Goal: Obtain resource: Obtain resource

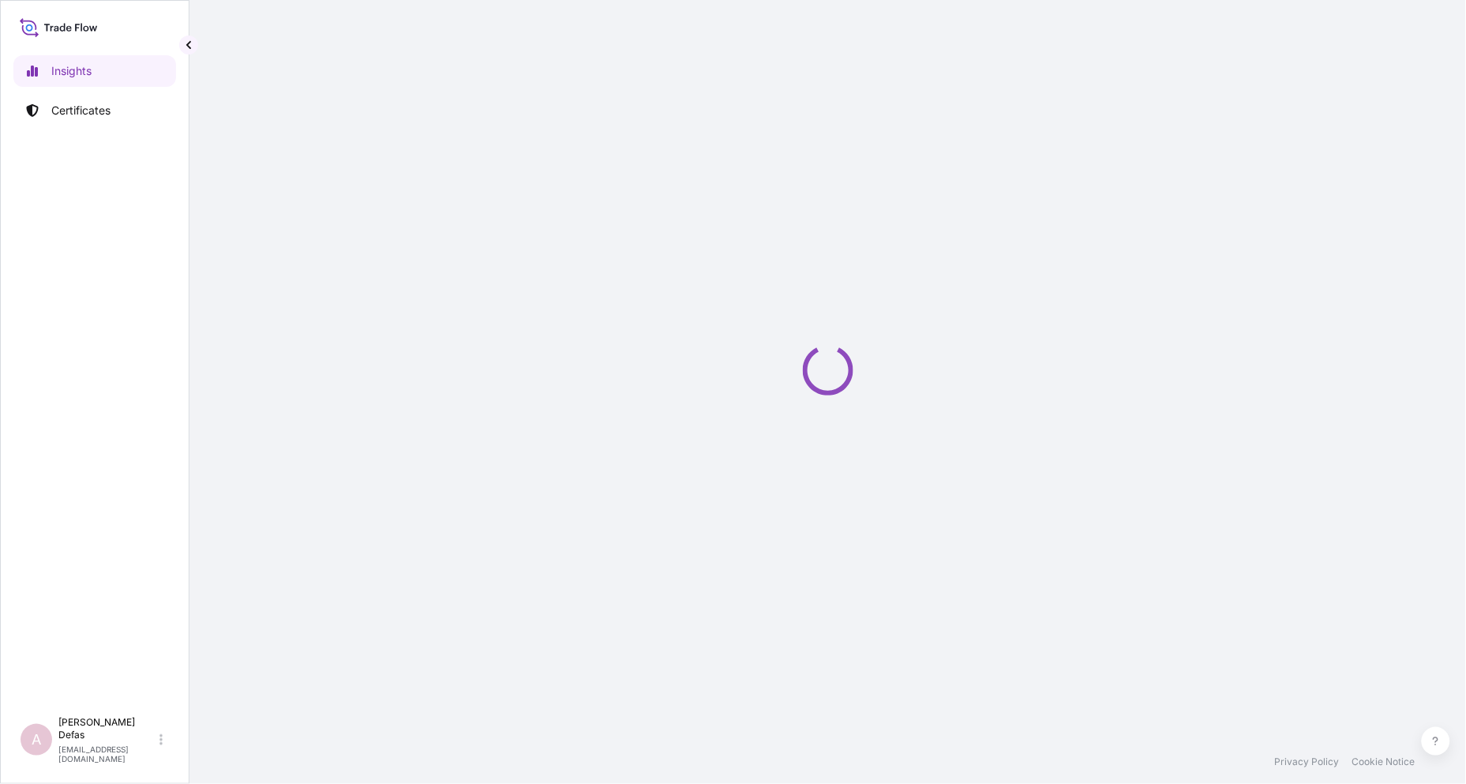
select select "2025"
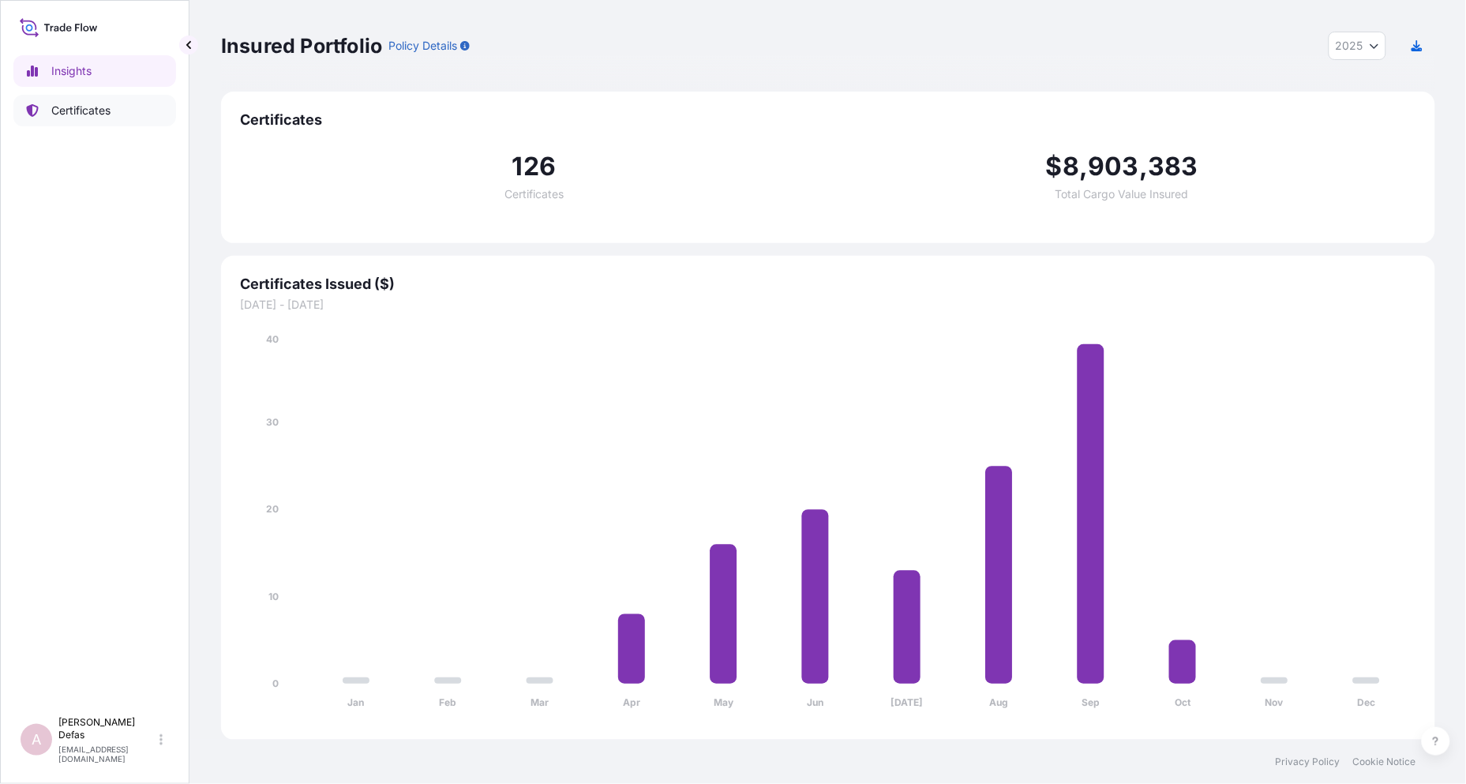
click at [81, 114] on p "Certificates" at bounding box center [80, 111] width 59 height 16
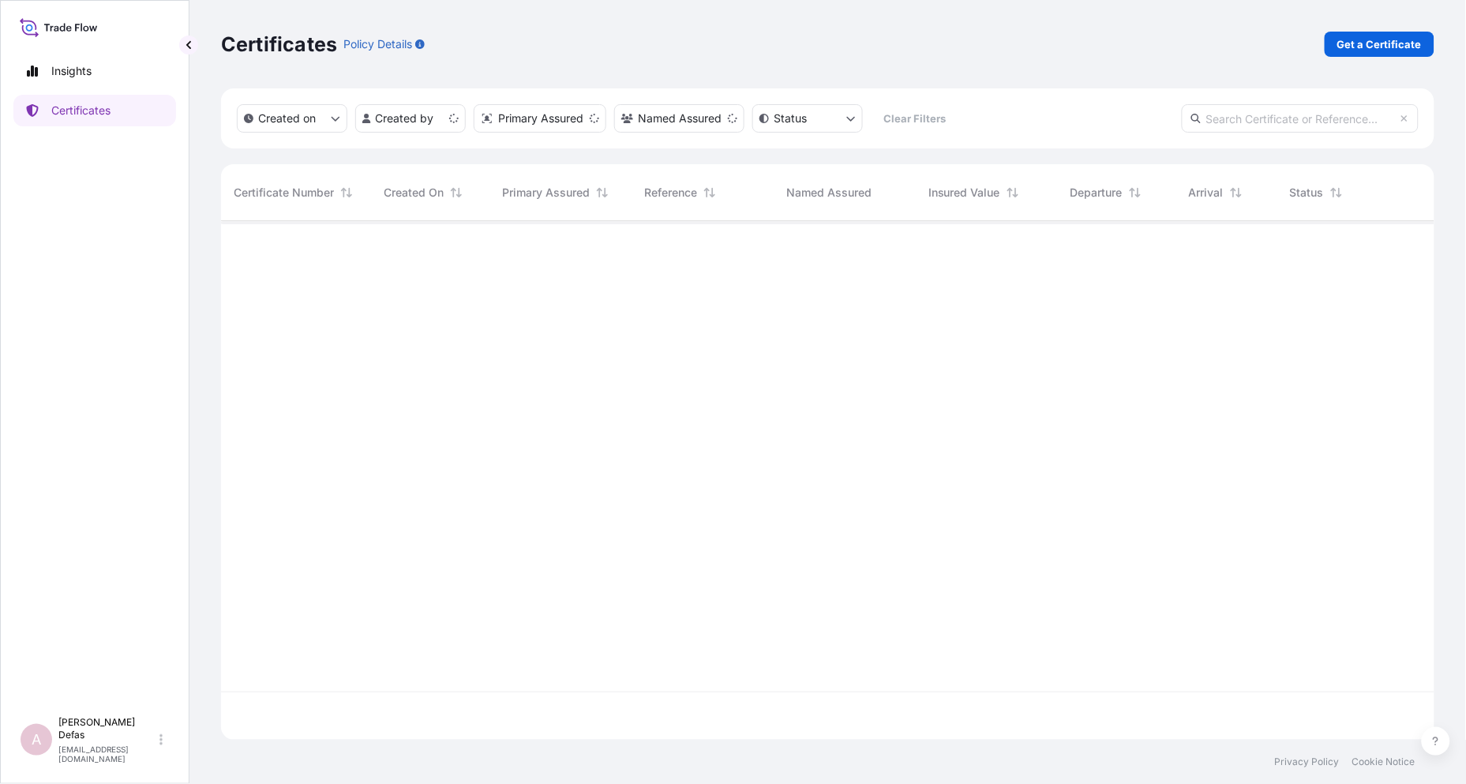
scroll to position [515, 1200]
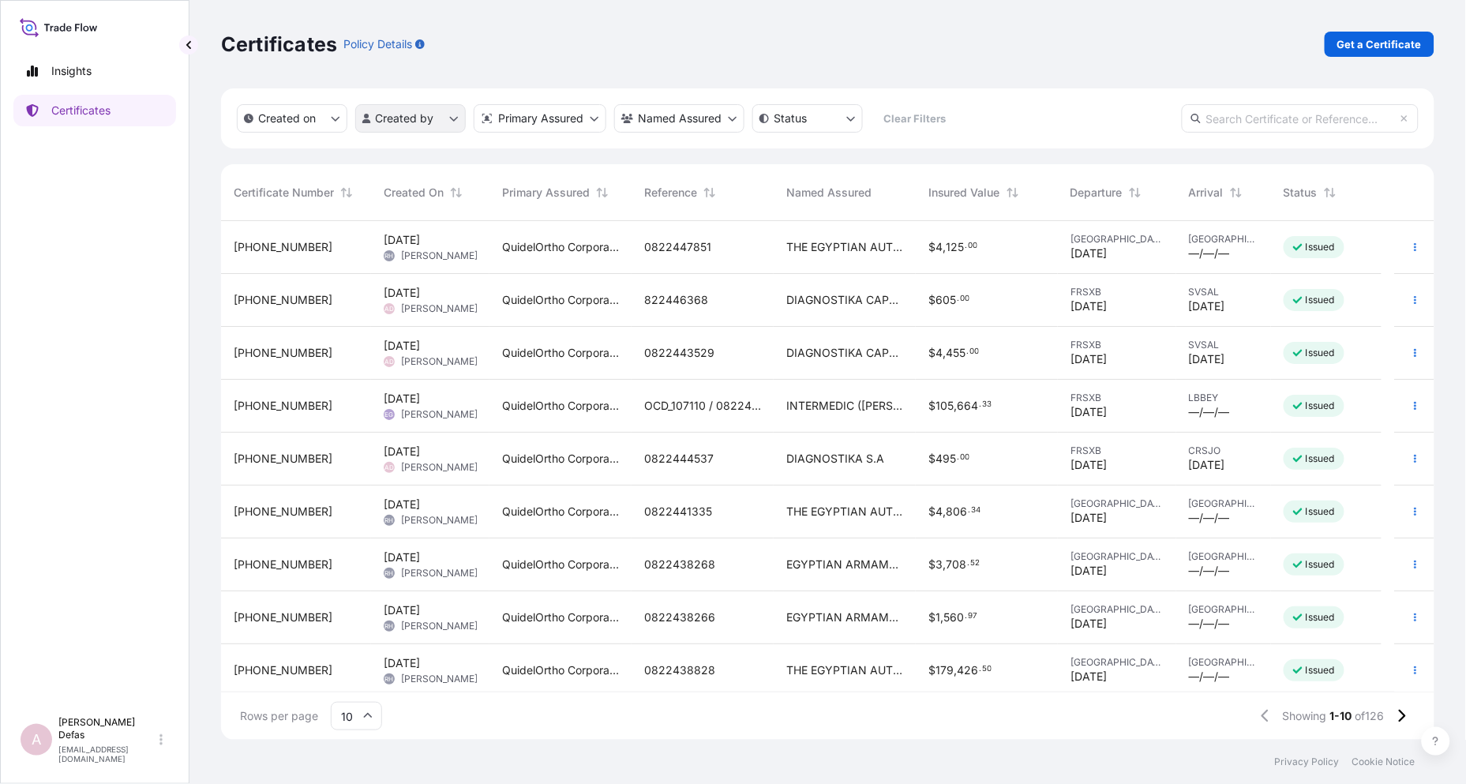
click at [380, 112] on html "Insights Certificates A Ariane Defas [EMAIL_ADDRESS][DOMAIN_NAME] Certificates …" at bounding box center [733, 392] width 1466 height 784
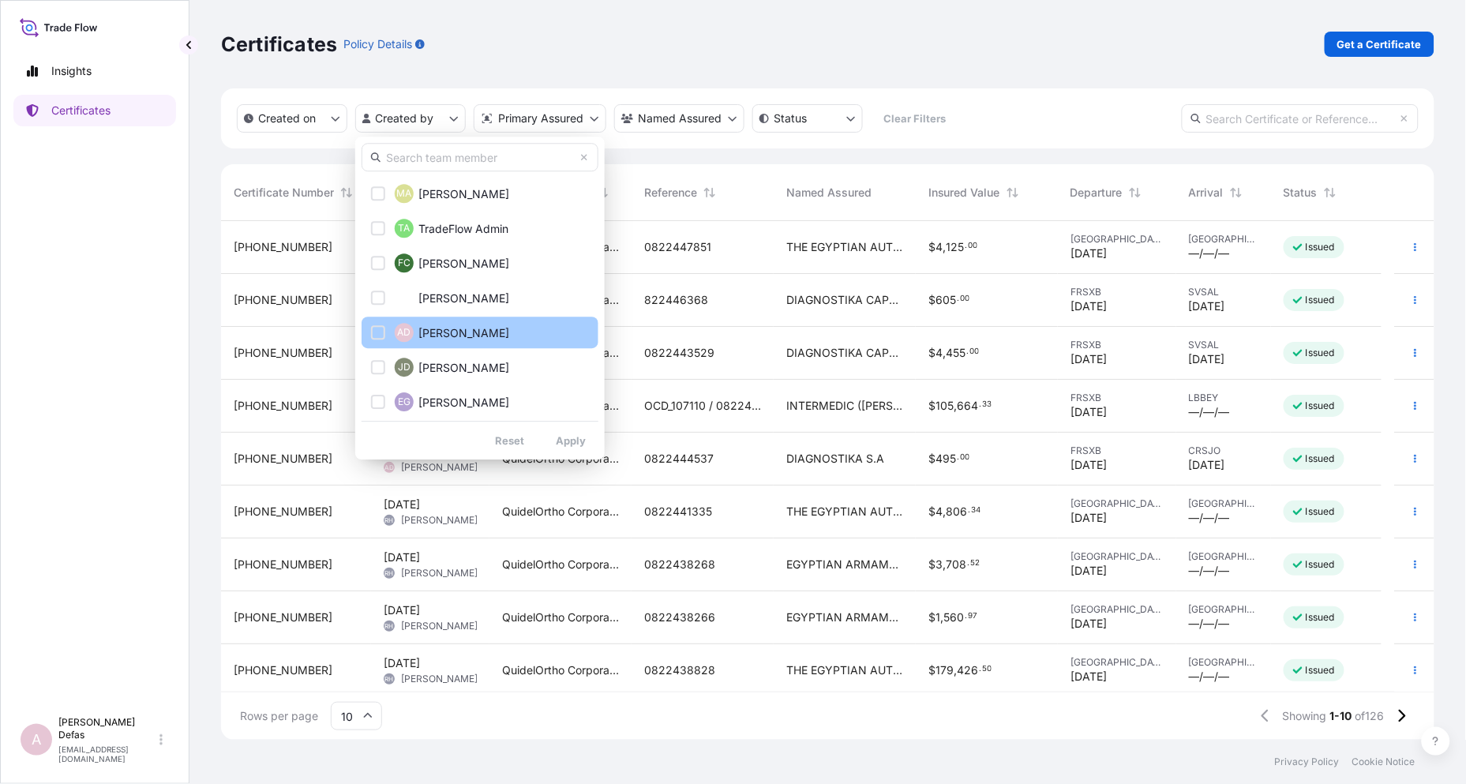
click at [382, 331] on div "Select Option" at bounding box center [378, 332] width 14 height 14
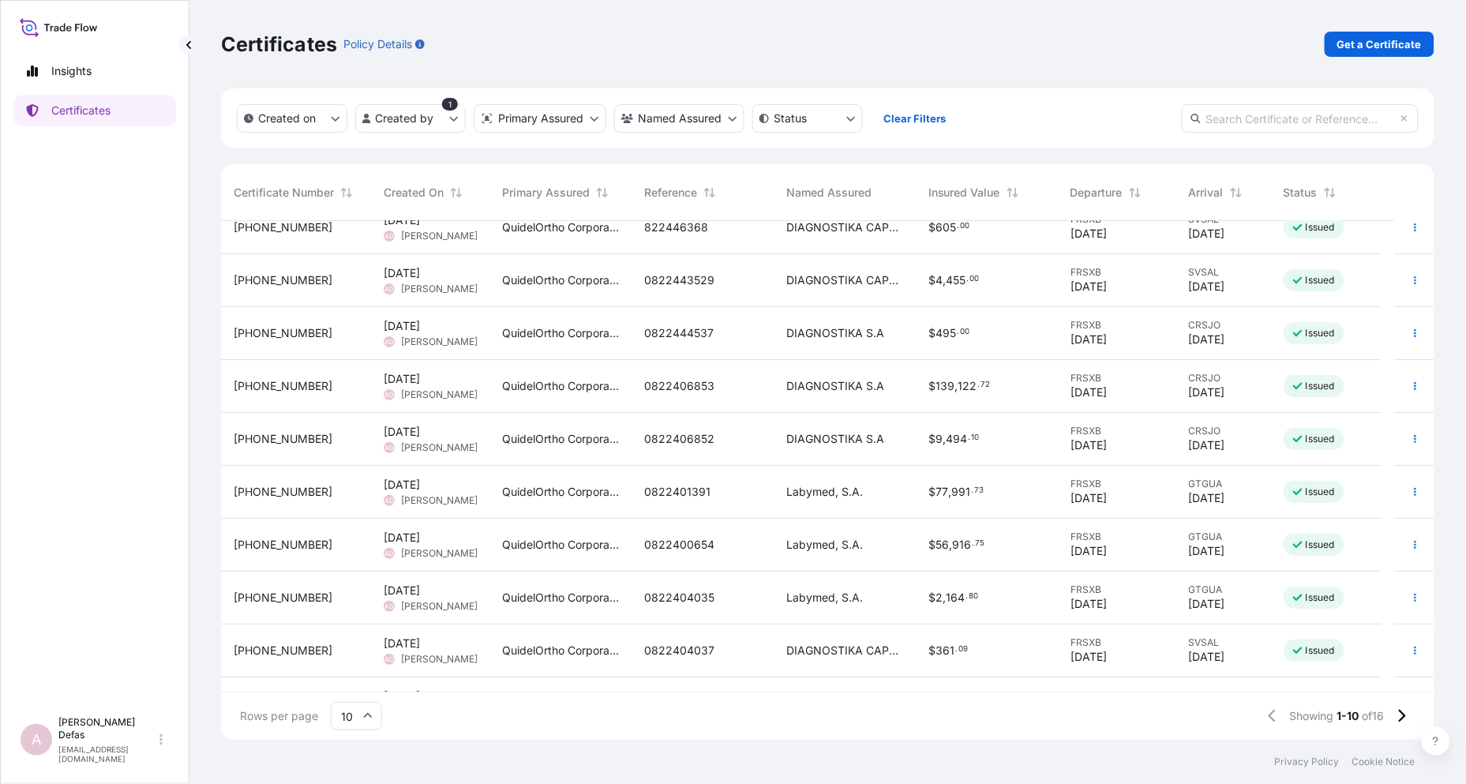
scroll to position [0, 0]
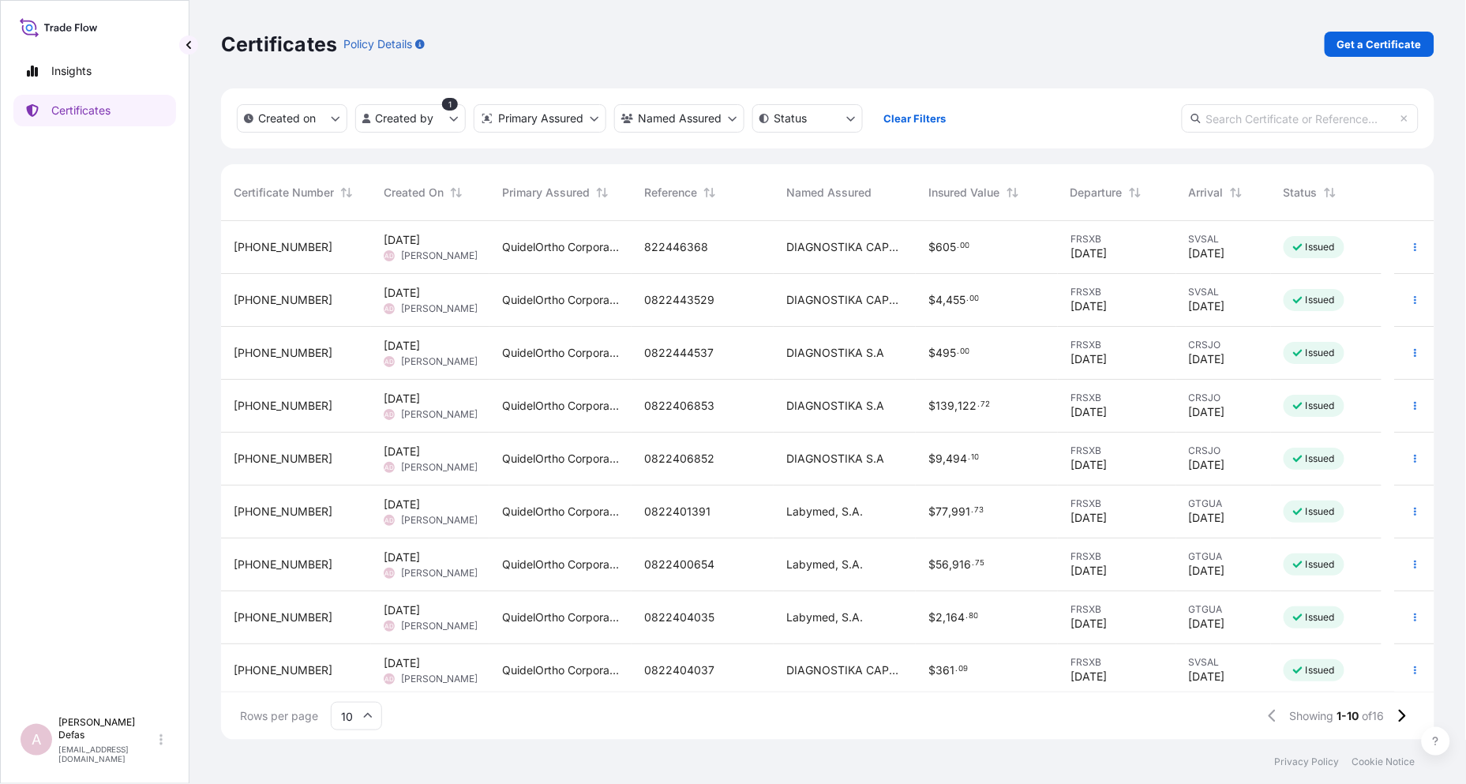
click at [409, 246] on span "[DATE]" at bounding box center [402, 240] width 36 height 16
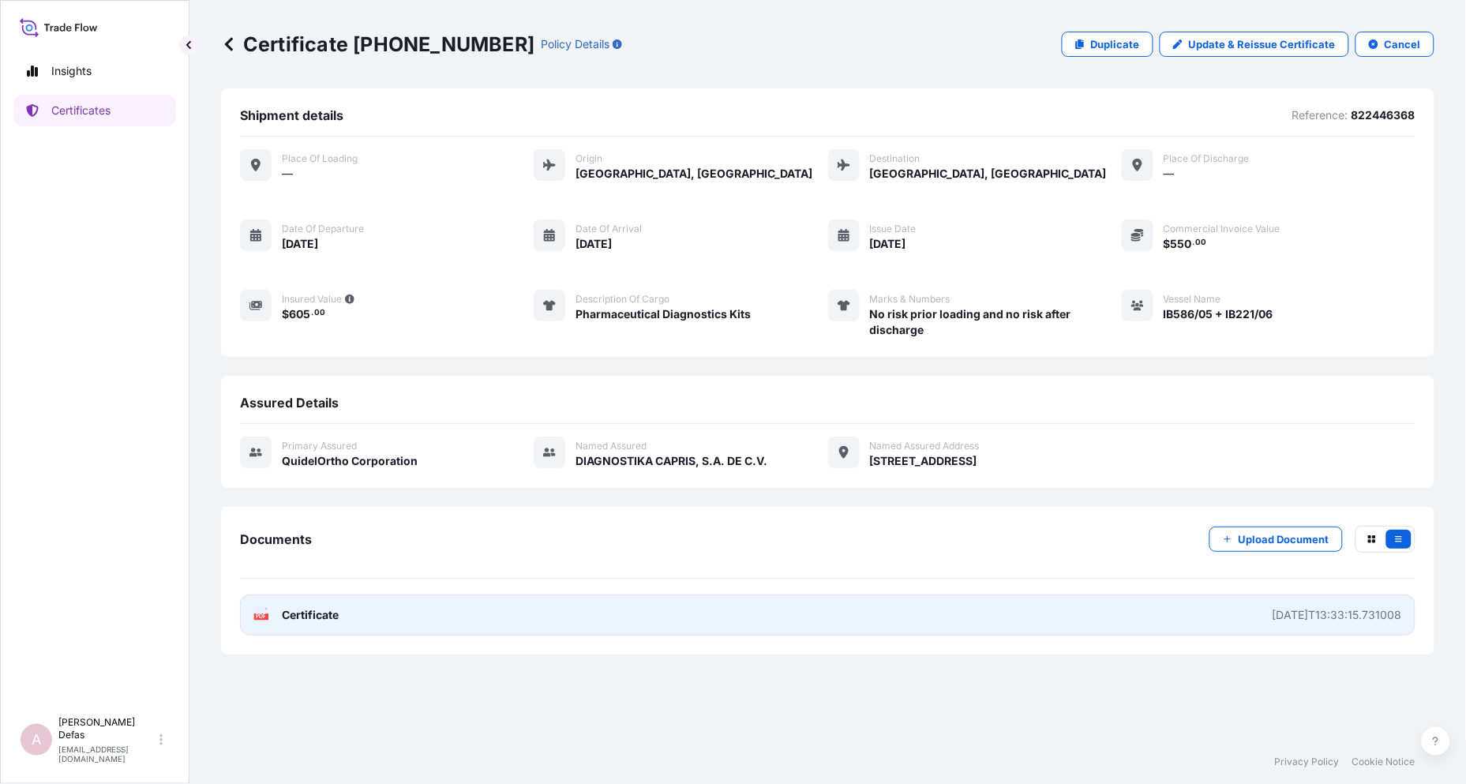
click at [335, 623] on span "Certificate" at bounding box center [310, 615] width 57 height 16
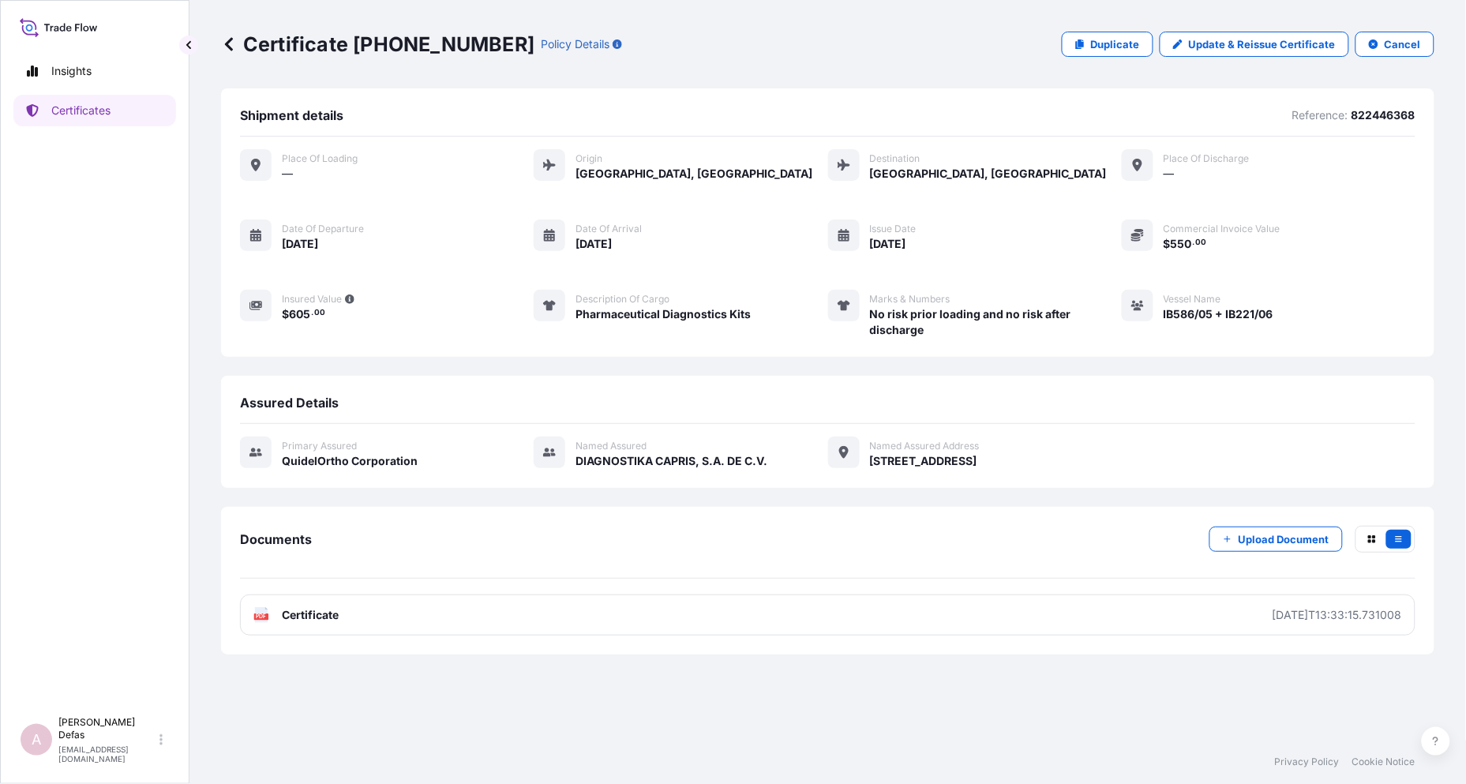
click at [227, 46] on icon at bounding box center [229, 43] width 8 height 13
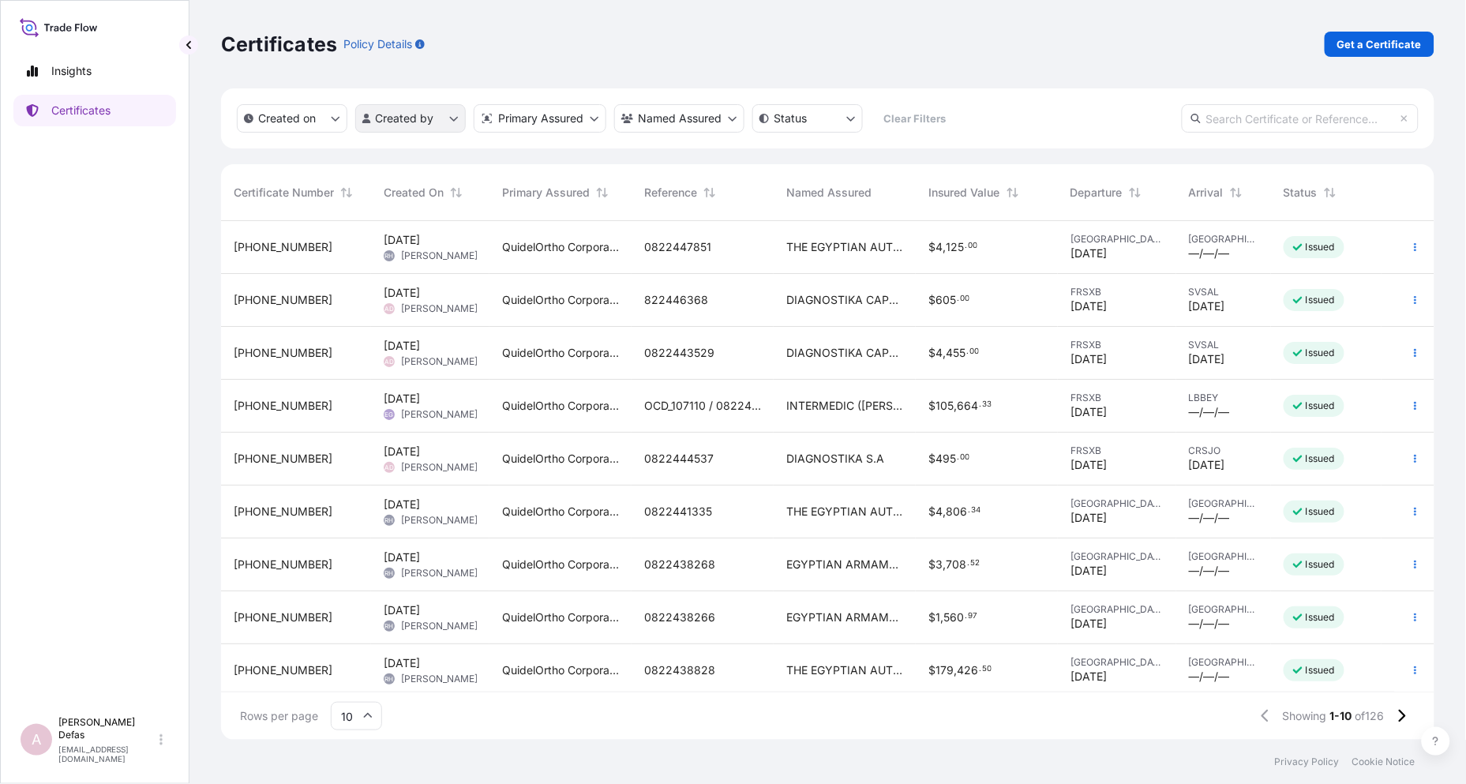
click at [411, 118] on html "Insights Certificates A Ariane Defas [EMAIL_ADDRESS][DOMAIN_NAME] Certificates …" at bounding box center [733, 392] width 1466 height 784
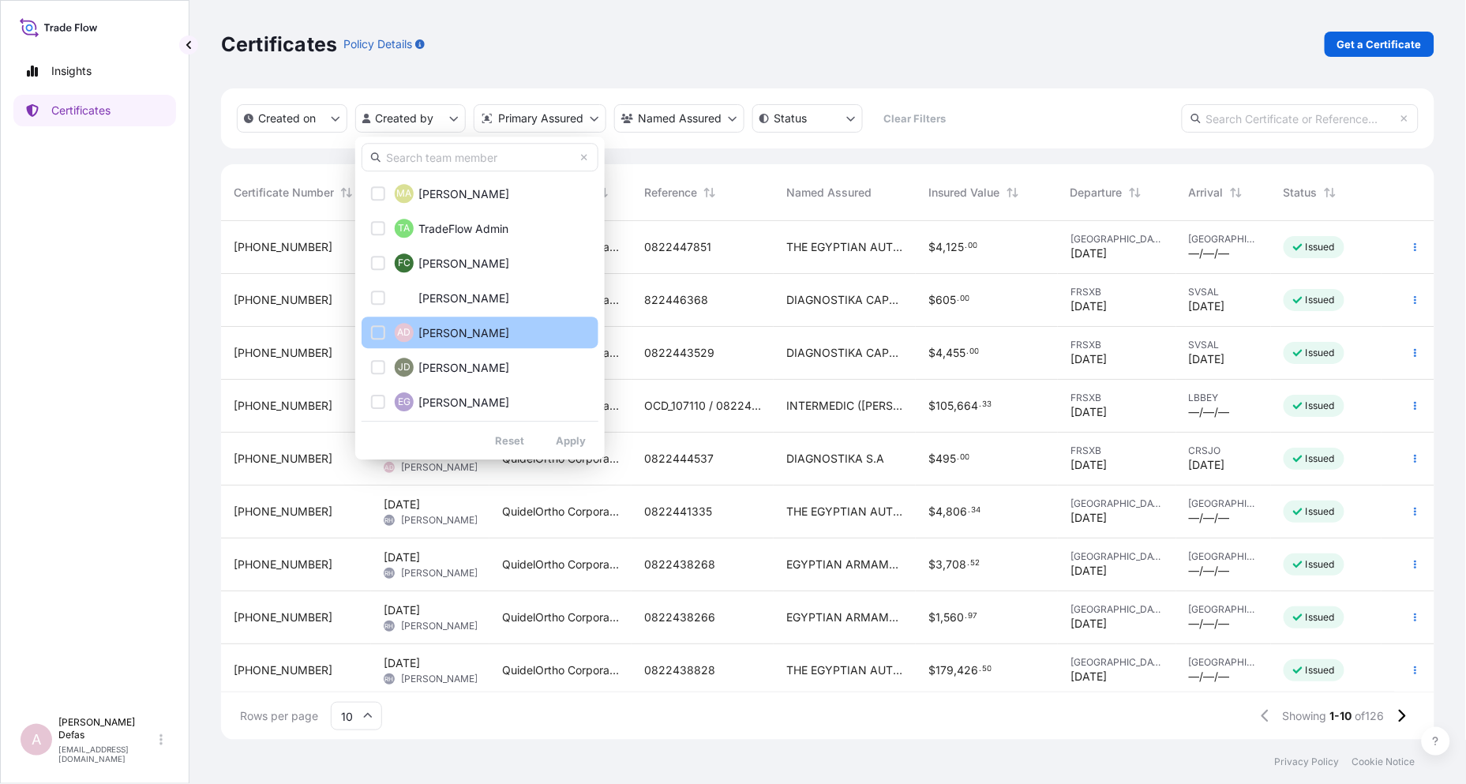
click at [401, 327] on span "AD" at bounding box center [404, 332] width 13 height 16
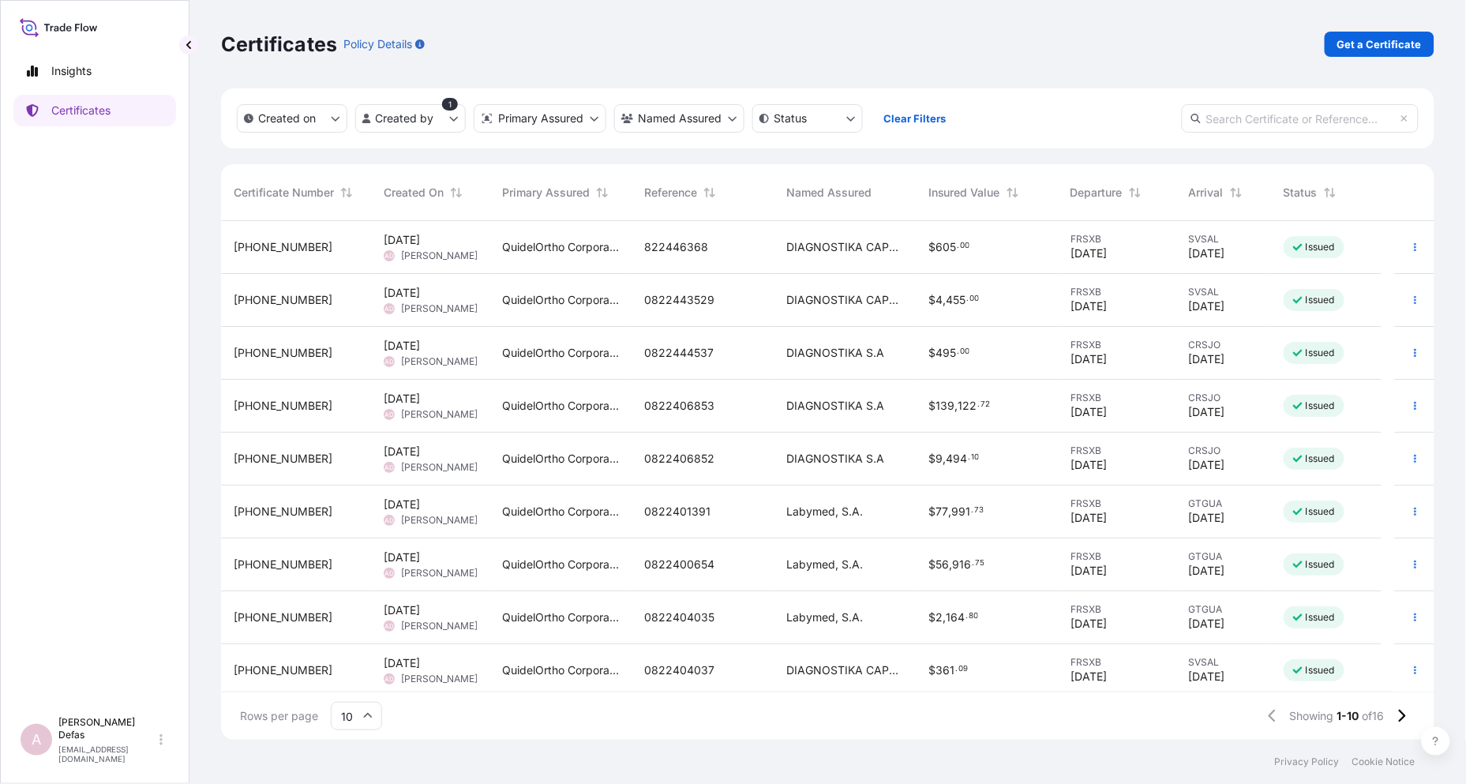
scroll to position [58, 0]
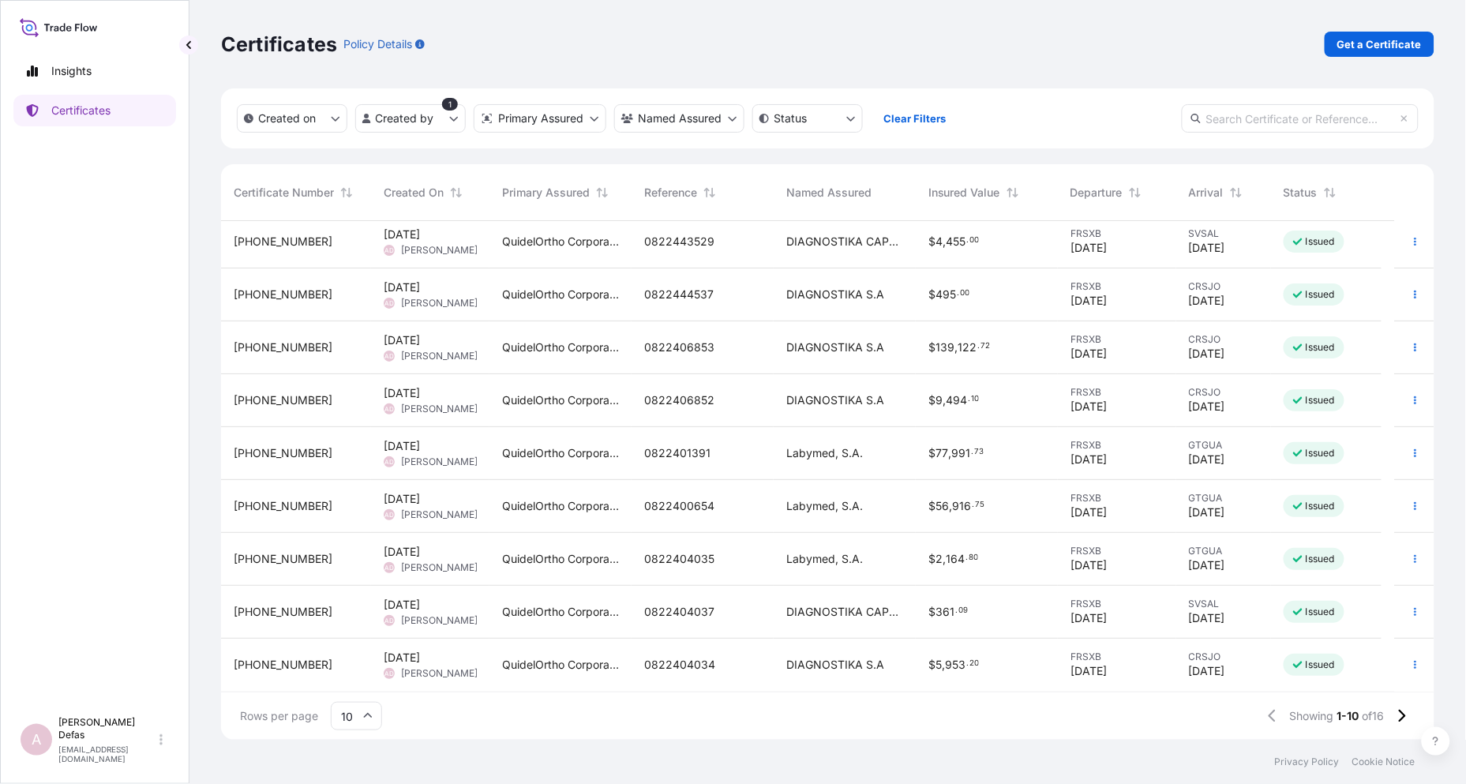
click at [964, 511] on span "$ 56 , 916 . 75" at bounding box center [956, 506] width 56 height 16
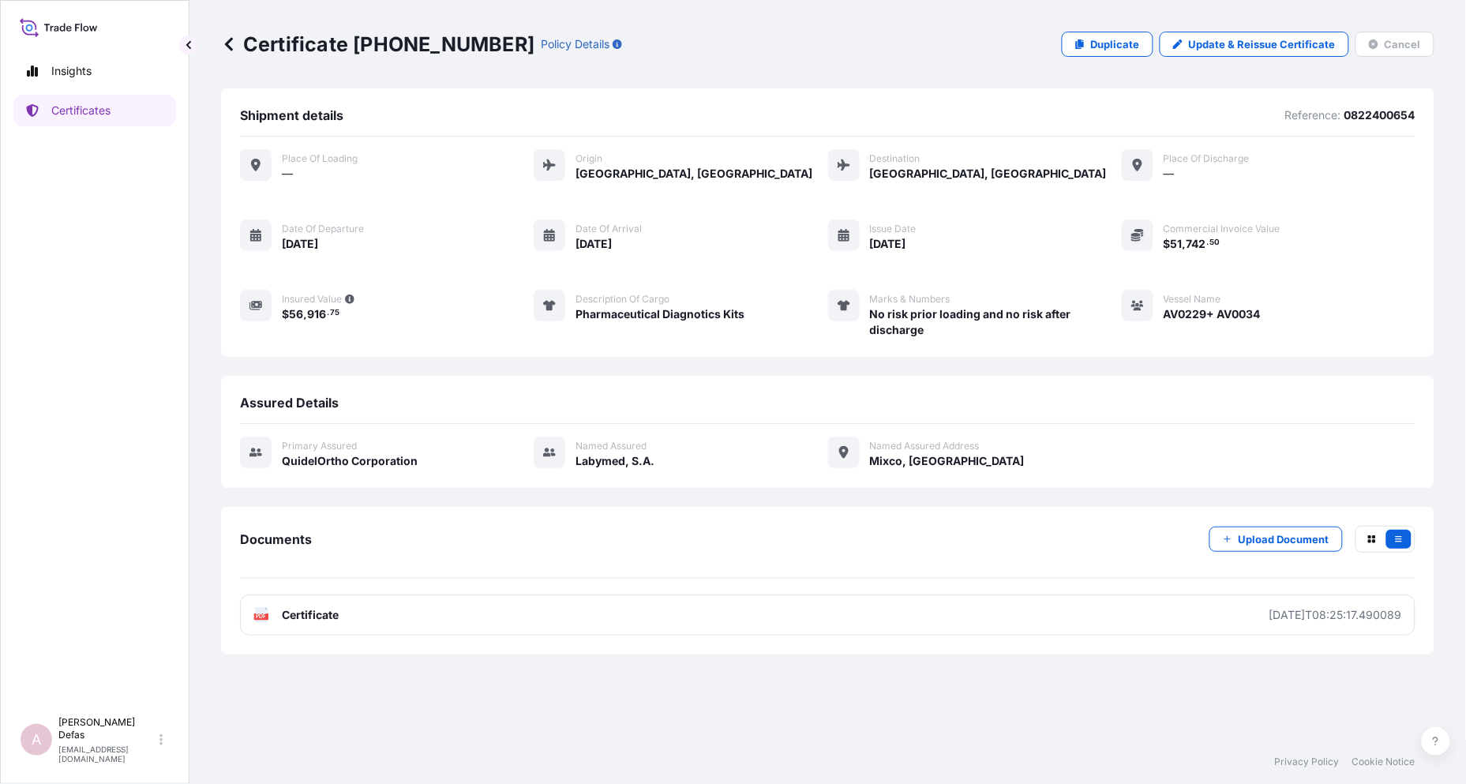
click at [1398, 114] on p "0822400654" at bounding box center [1379, 115] width 71 height 16
click at [1397, 114] on p "0822400654" at bounding box center [1379, 115] width 71 height 16
copy p "0822400654"
click at [225, 36] on icon at bounding box center [229, 44] width 16 height 16
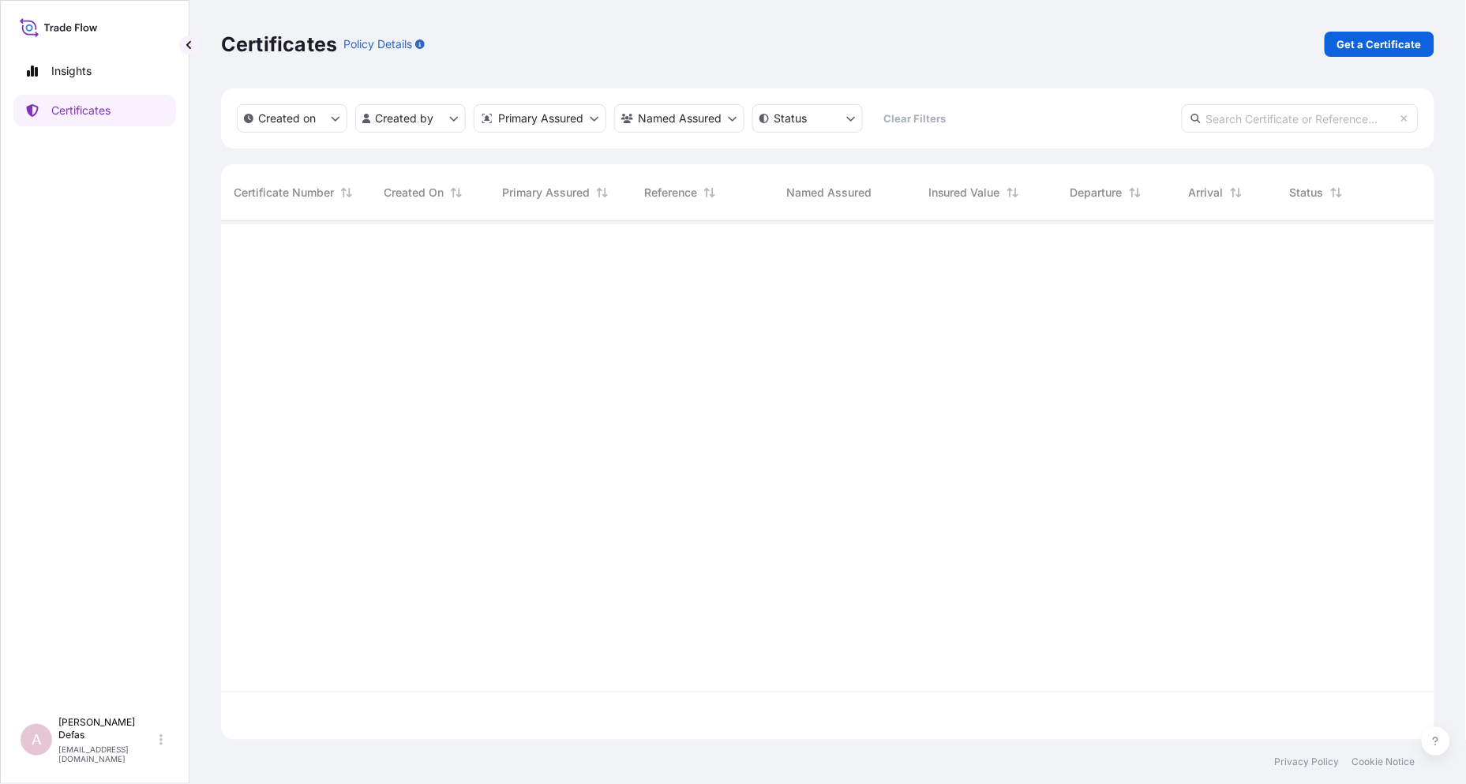
scroll to position [515, 1200]
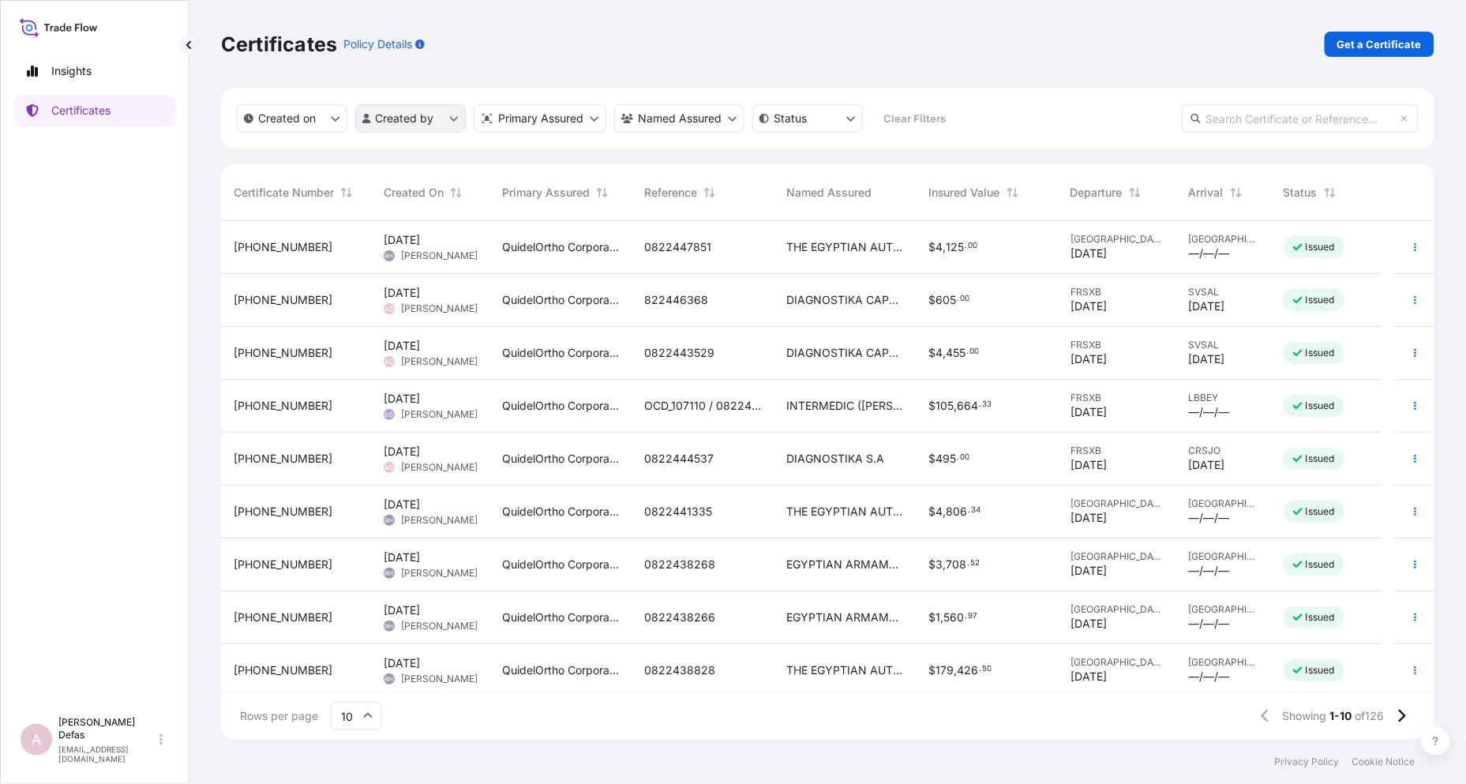
click at [433, 114] on html "Insights Certificates A Ariane Defas [EMAIL_ADDRESS][DOMAIN_NAME] Certificates …" at bounding box center [733, 392] width 1466 height 784
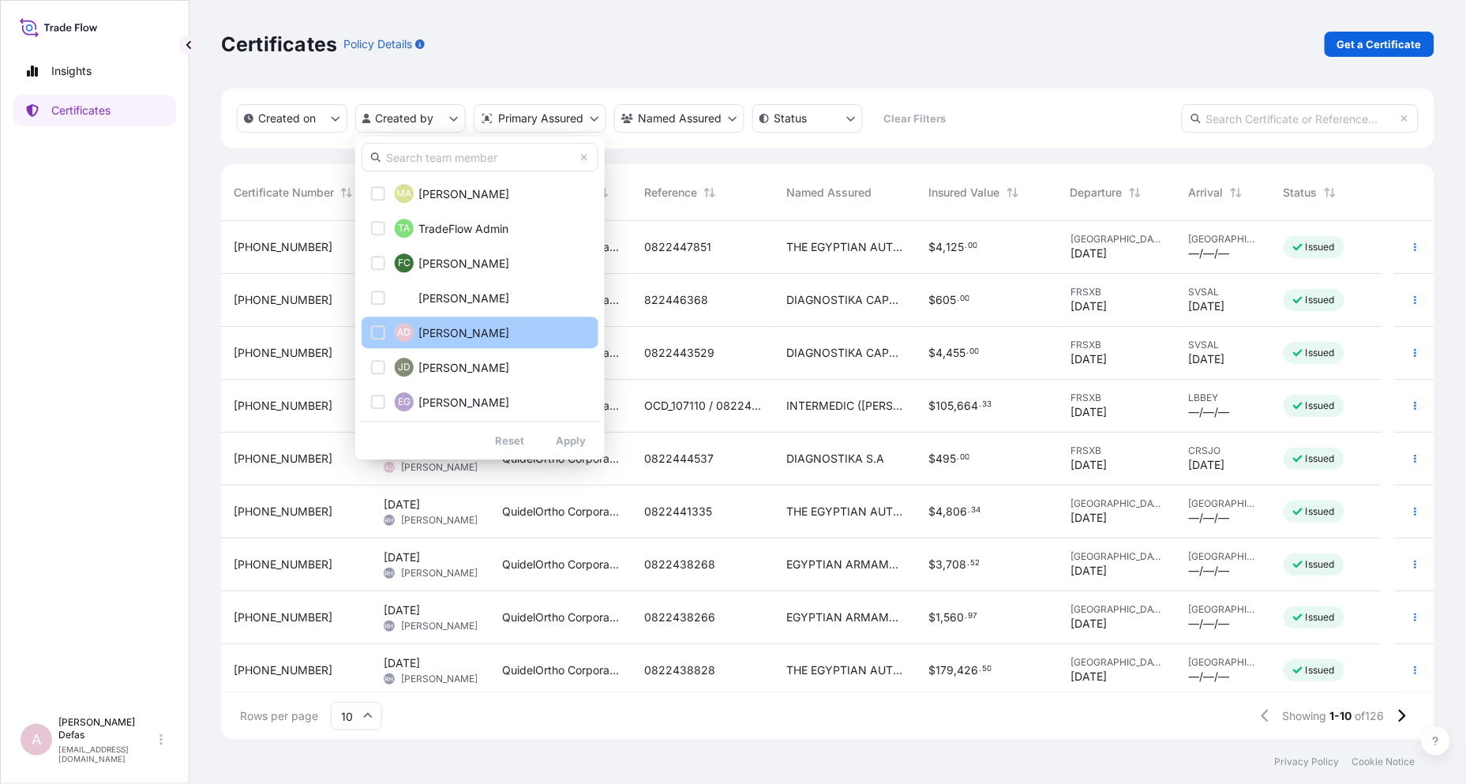
click at [412, 330] on div "AD" at bounding box center [404, 332] width 19 height 19
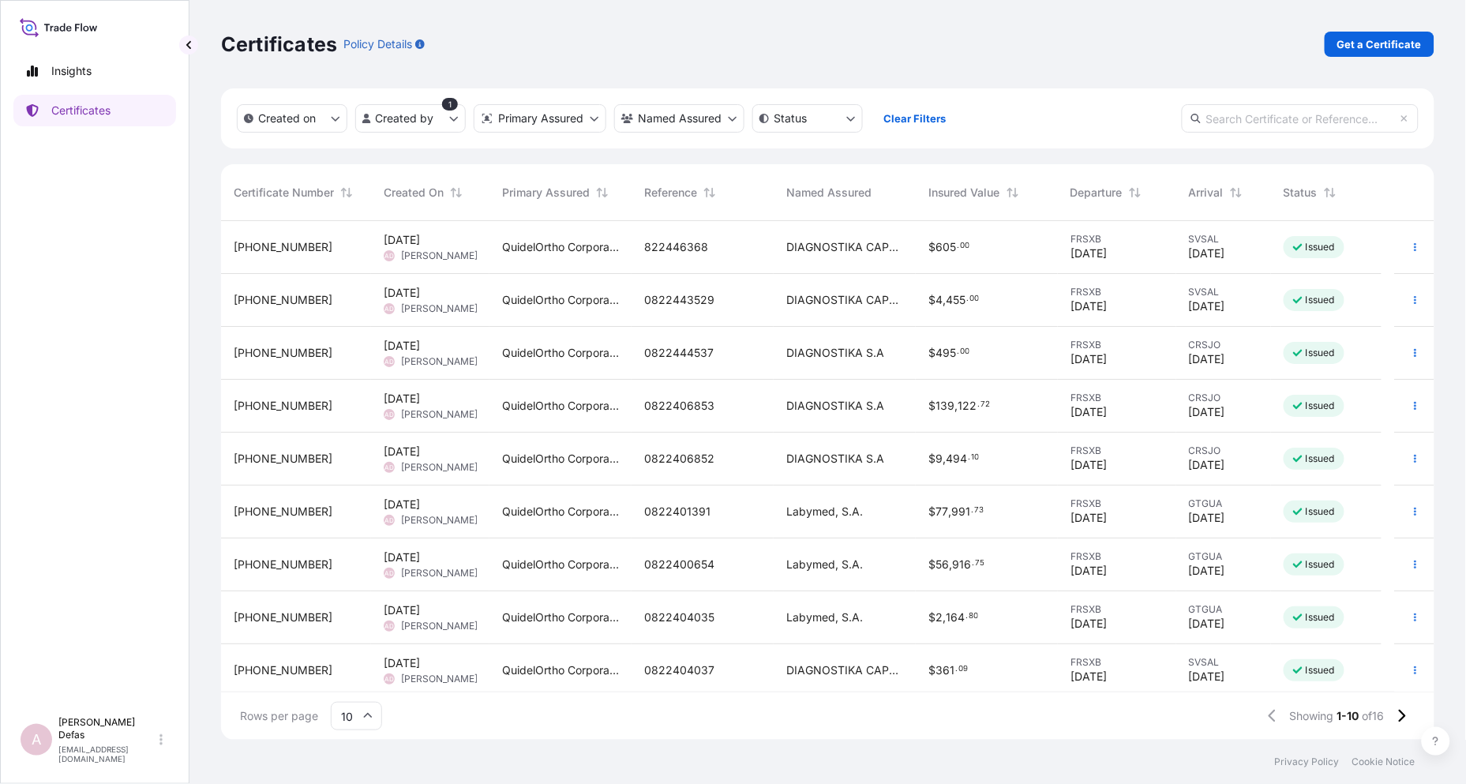
click at [1214, 290] on span "SVSAL" at bounding box center [1223, 292] width 69 height 13
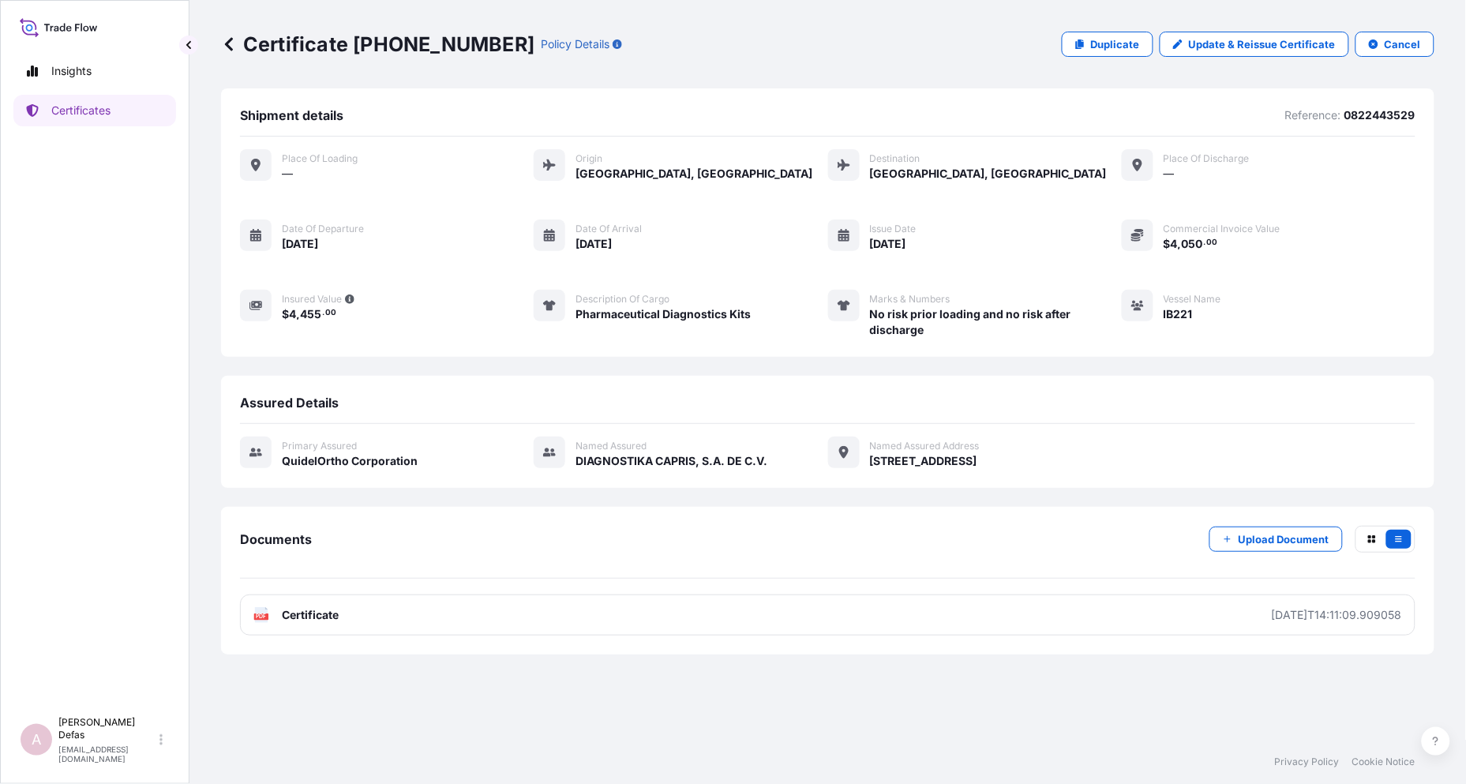
click at [1370, 114] on p "0822443529" at bounding box center [1379, 115] width 71 height 16
copy p "0822443529"
click at [222, 37] on icon at bounding box center [229, 44] width 16 height 16
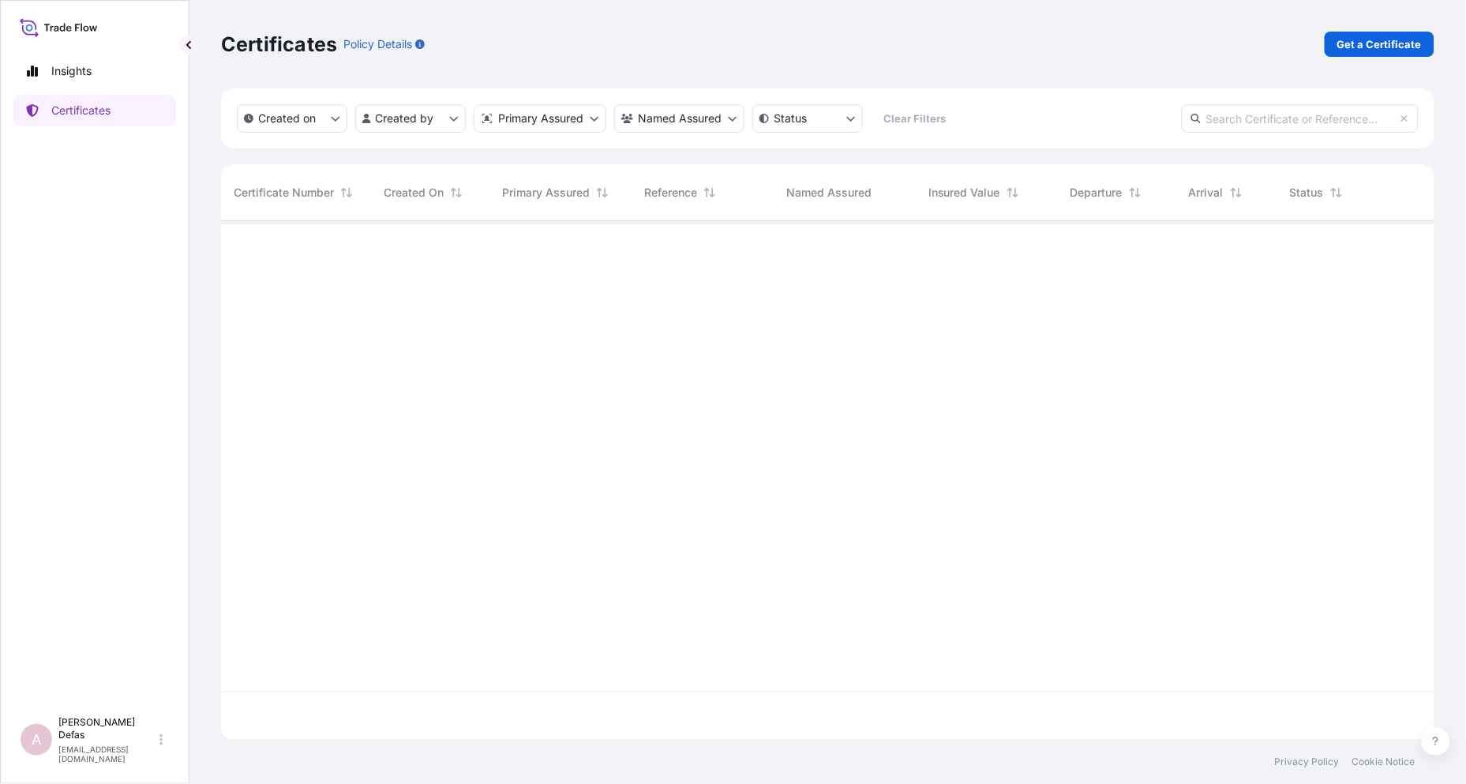
scroll to position [515, 1200]
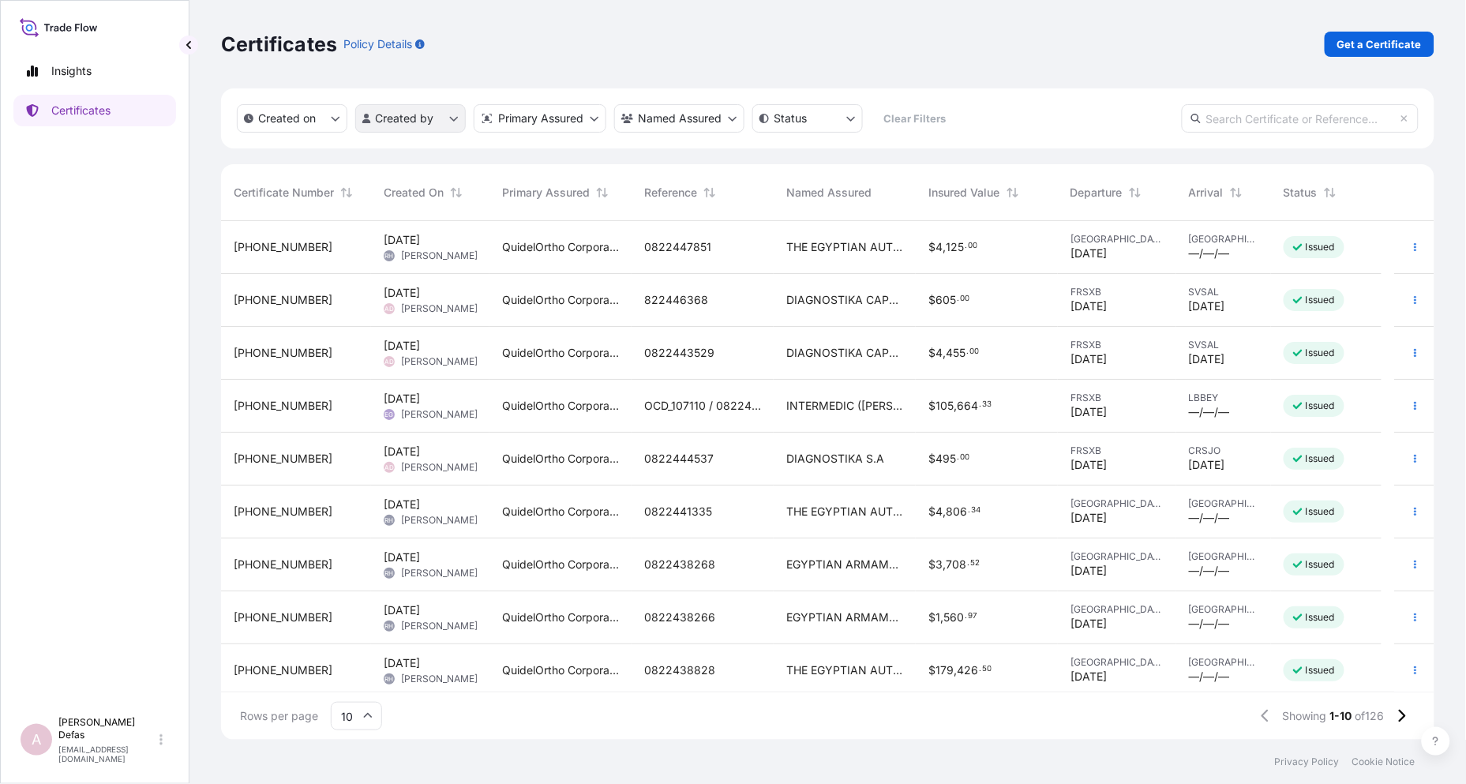
click at [433, 110] on html "Insights Certificates A Ariane Defas [EMAIL_ADDRESS][DOMAIN_NAME] Certificates …" at bounding box center [733, 392] width 1466 height 784
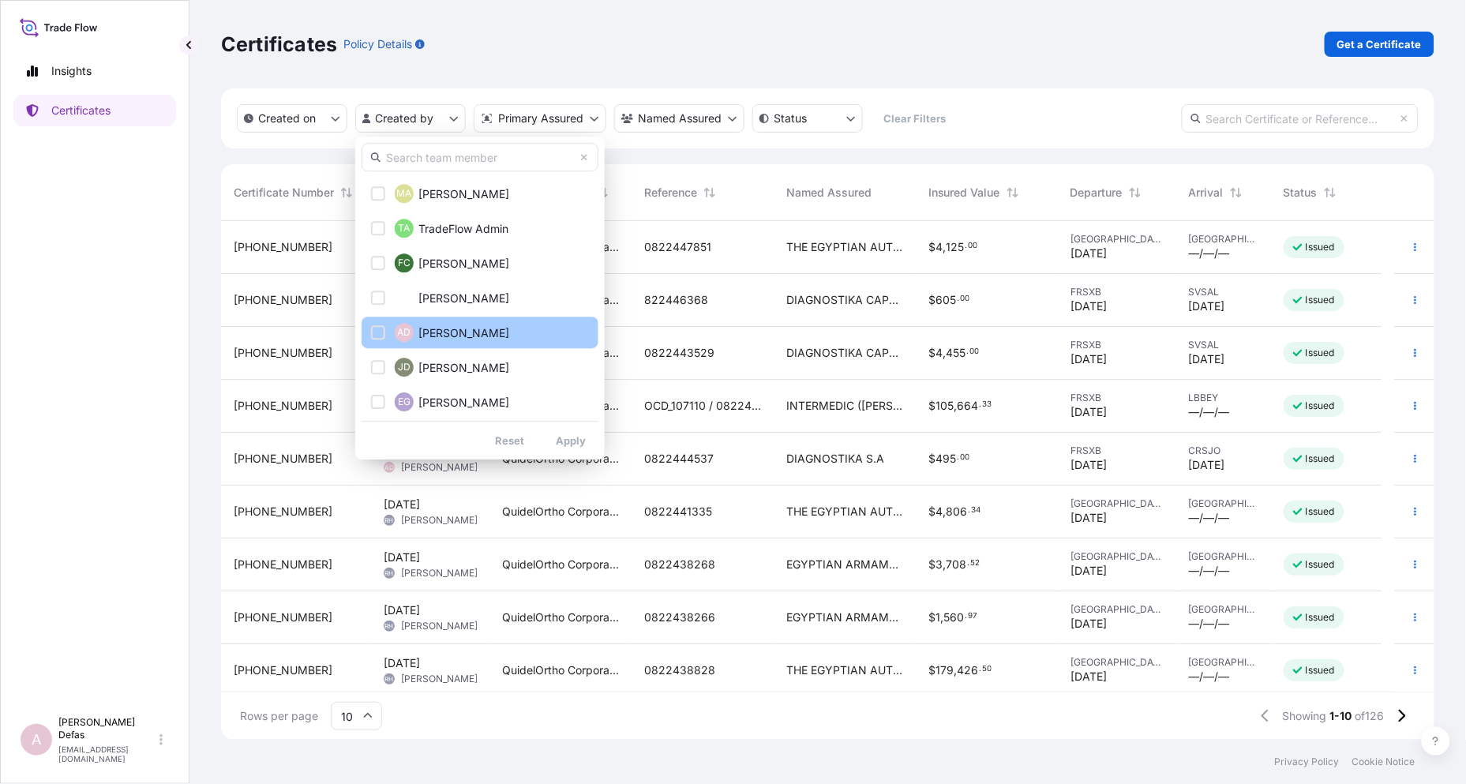
click at [437, 325] on span "[PERSON_NAME]" at bounding box center [463, 333] width 91 height 16
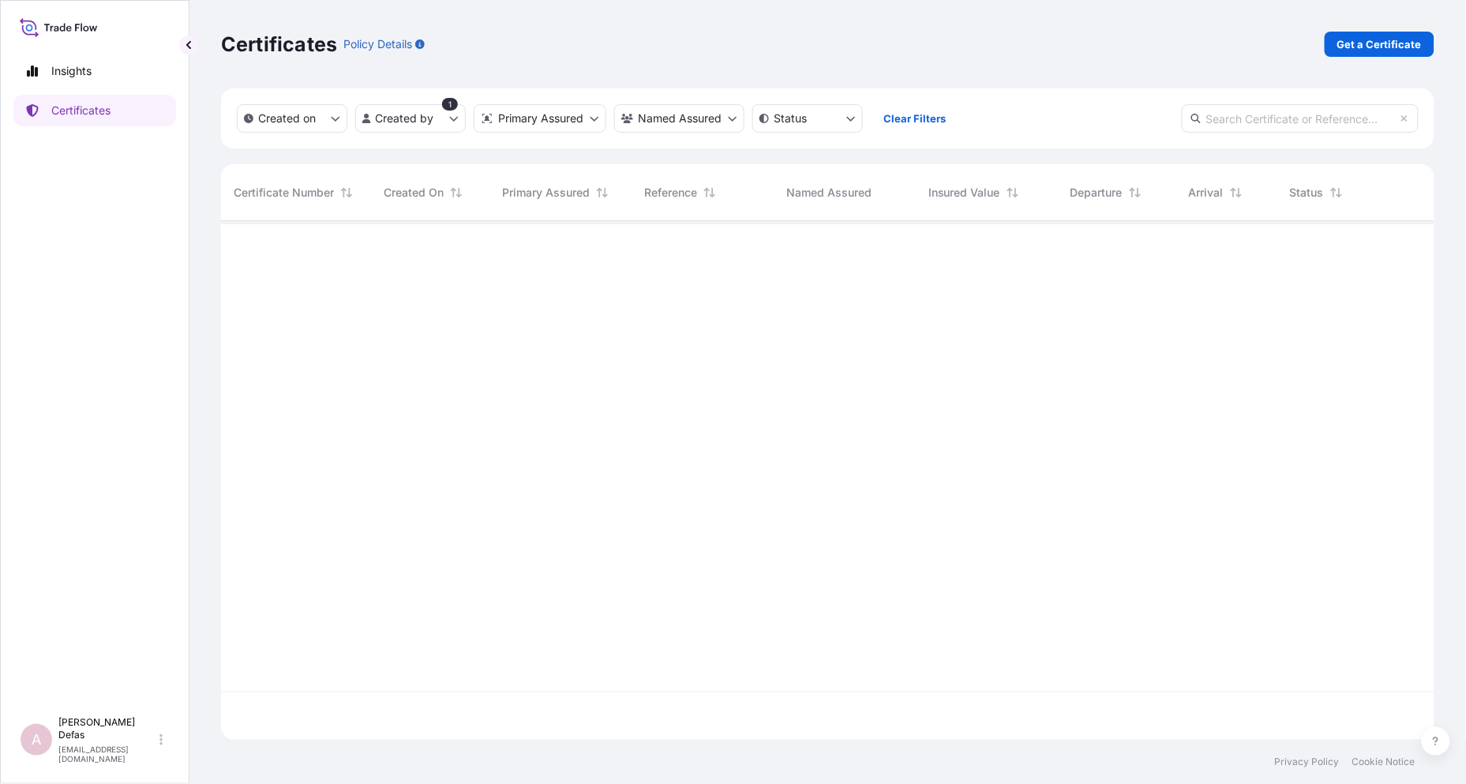
click at [1076, 620] on div at bounding box center [828, 456] width 1214 height 470
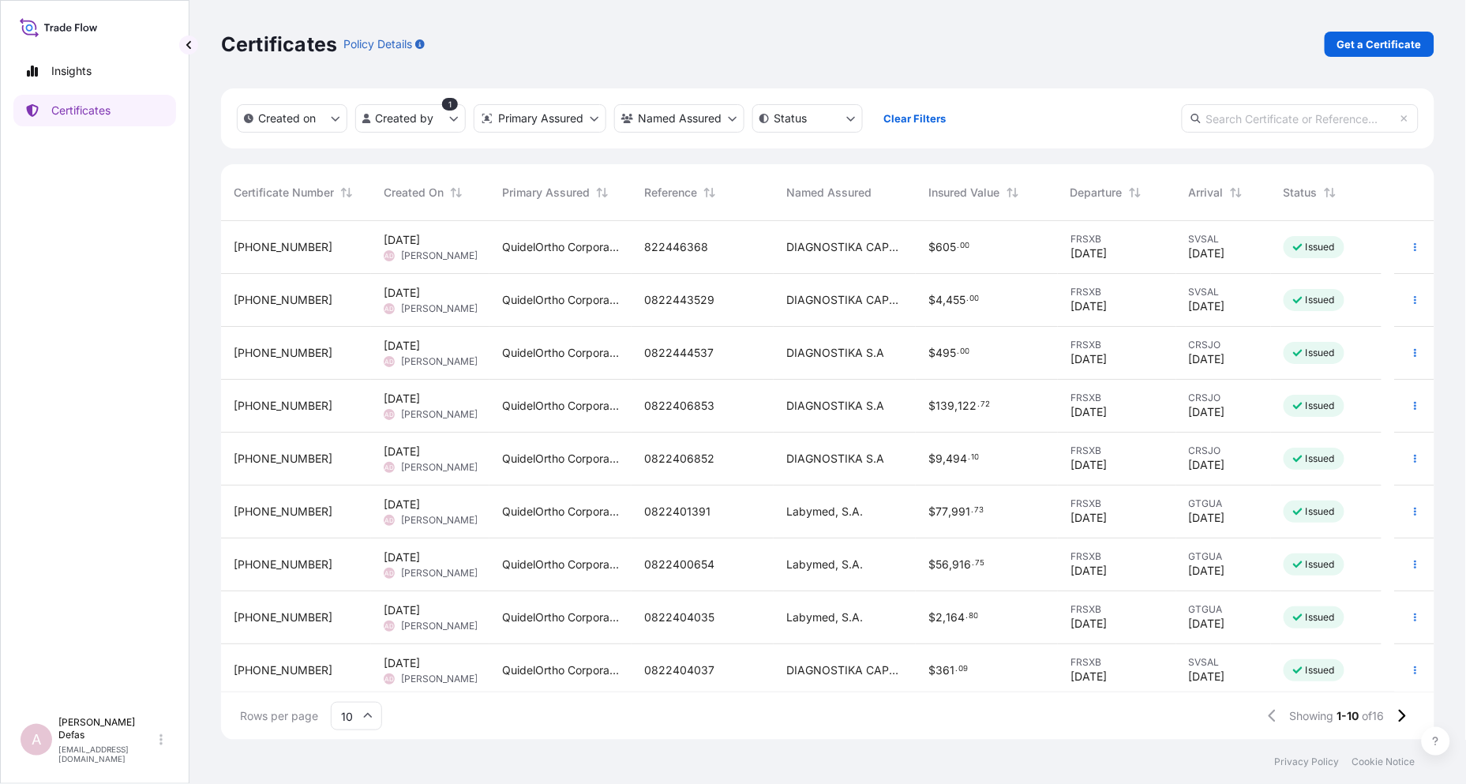
click at [1086, 409] on span "[DATE]" at bounding box center [1088, 412] width 36 height 16
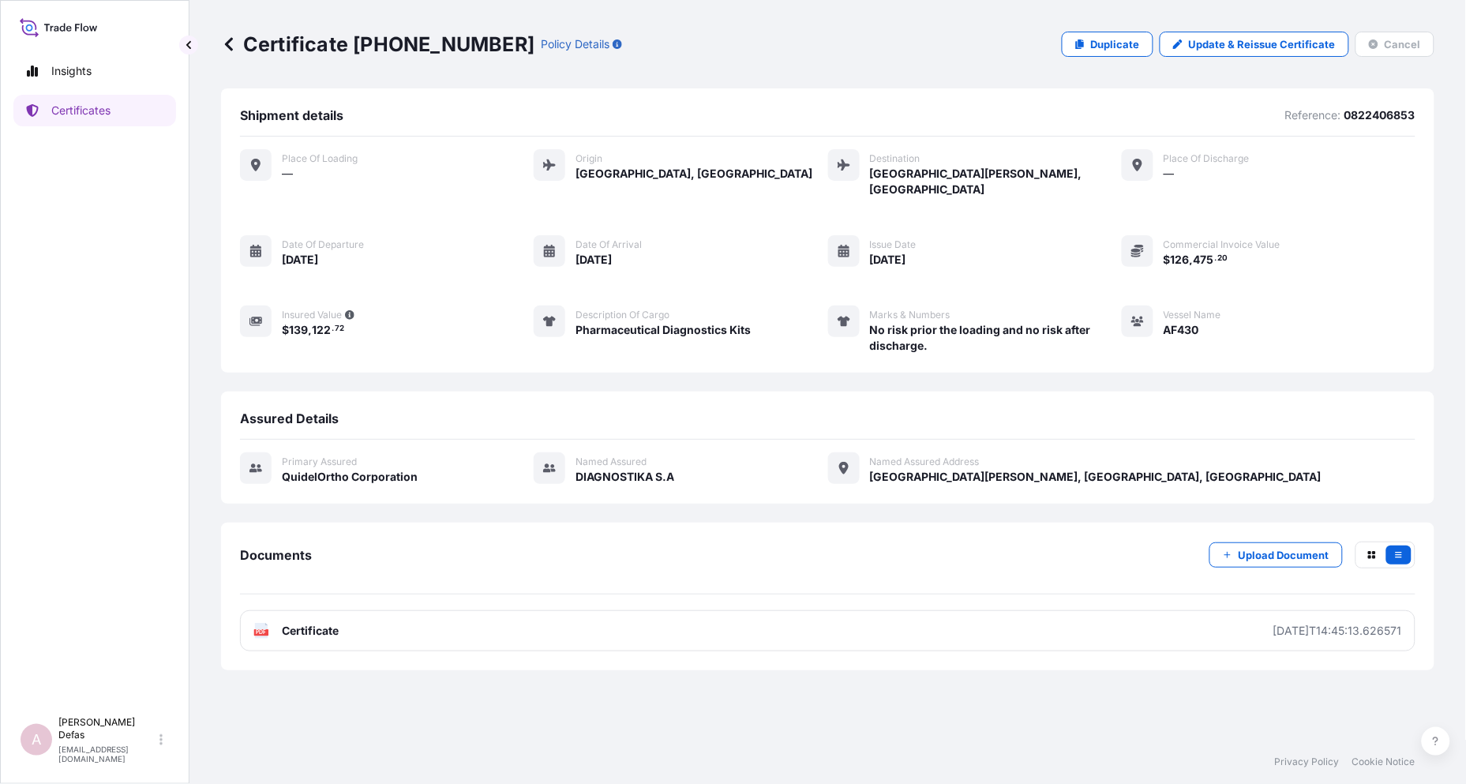
click at [1361, 120] on p "0822406853" at bounding box center [1379, 115] width 71 height 16
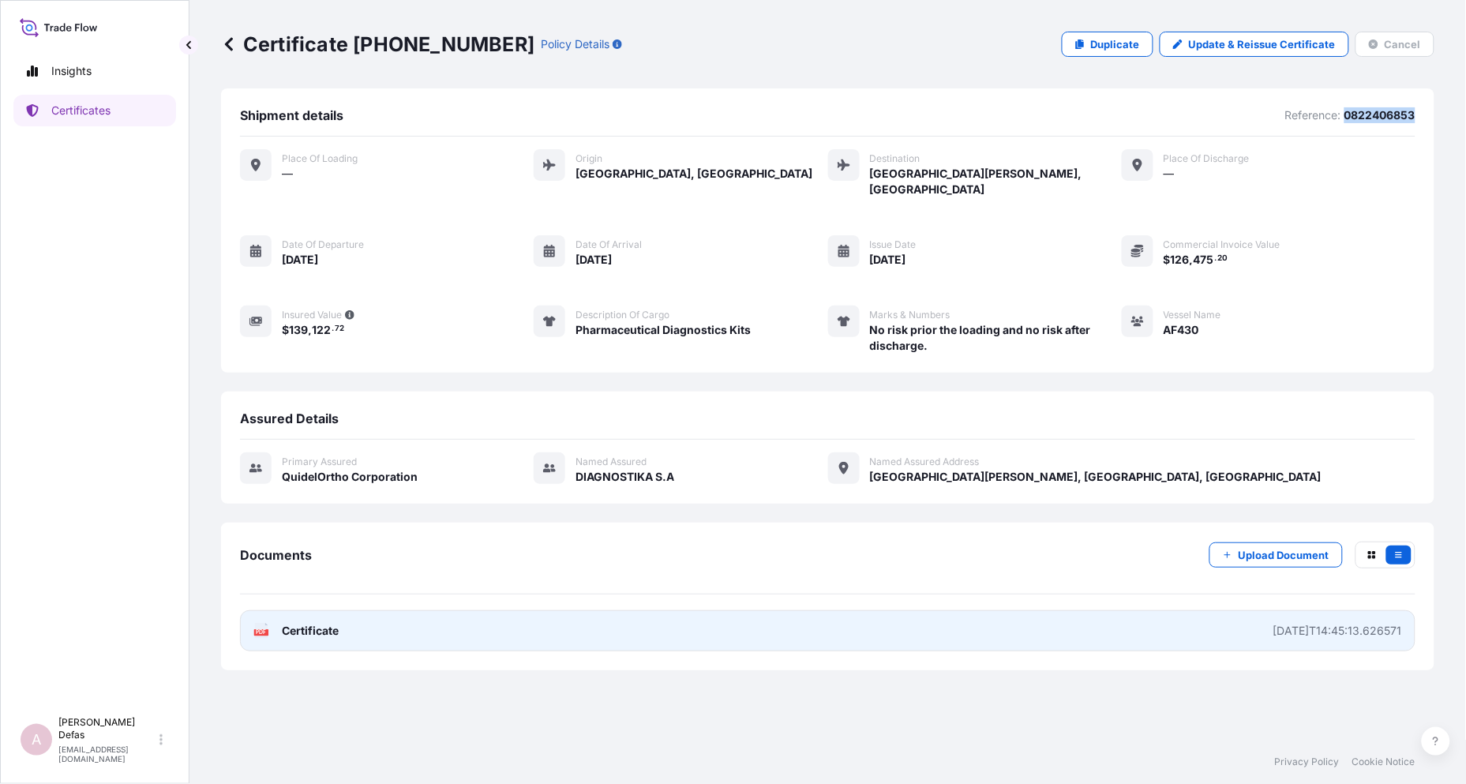
copy p "0822406853"
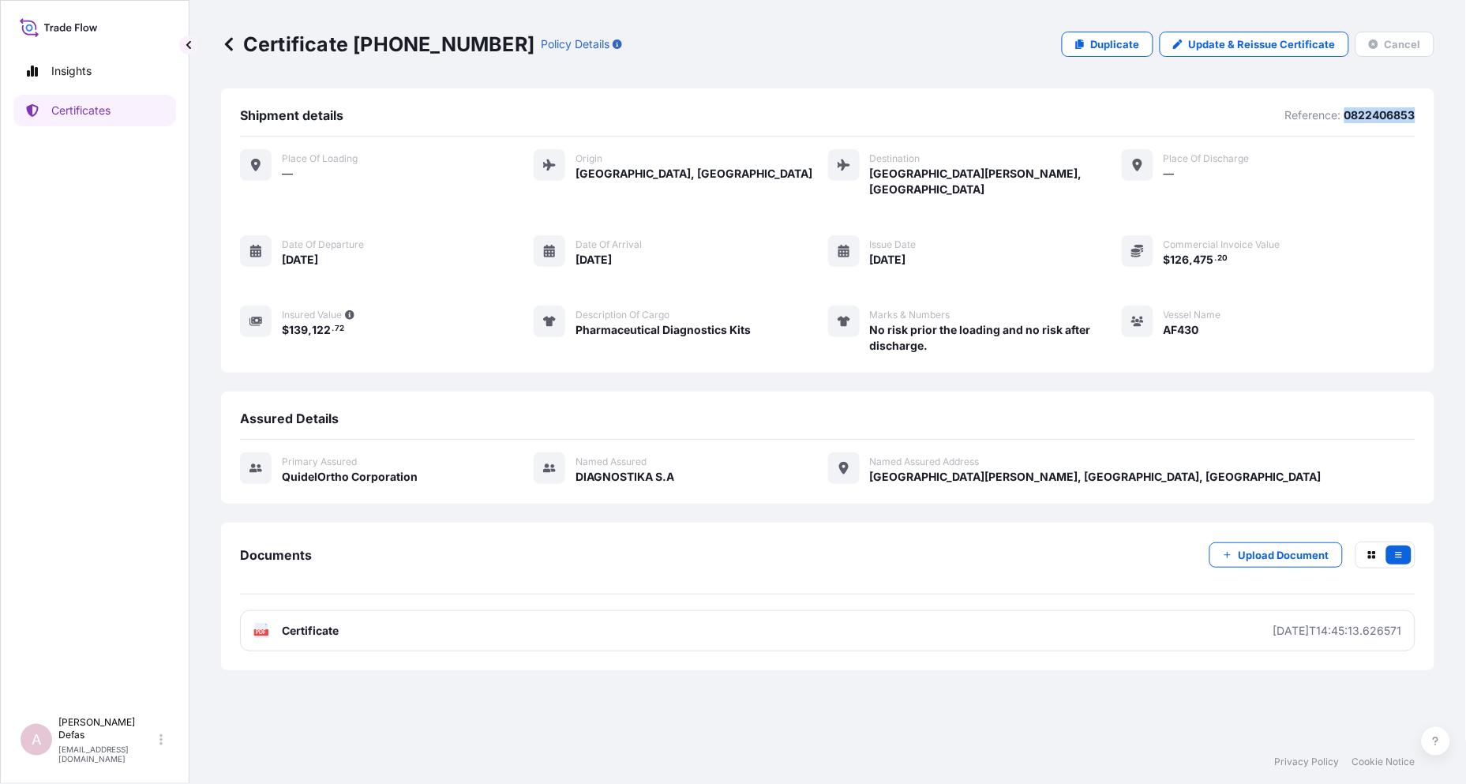
drag, startPoint x: 245, startPoint y: 45, endPoint x: 235, endPoint y: 45, distance: 10.3
click at [241, 45] on p "Certificate [PHONE_NUMBER]" at bounding box center [377, 44] width 313 height 25
click at [234, 45] on icon at bounding box center [229, 44] width 16 height 16
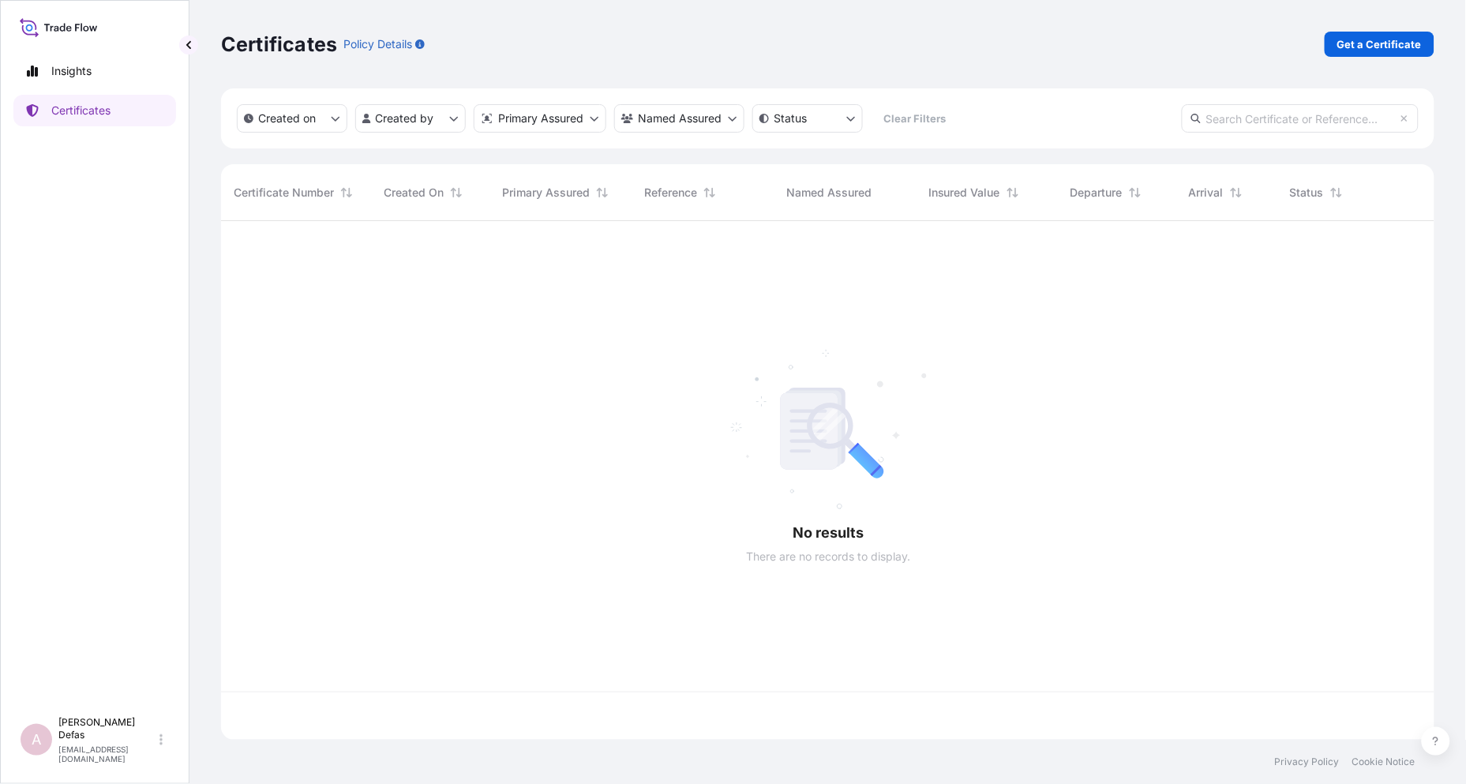
scroll to position [515, 1200]
click at [431, 117] on html "Insights Certificates A Ariane Defas [EMAIL_ADDRESS][DOMAIN_NAME] Certificates …" at bounding box center [733, 392] width 1466 height 784
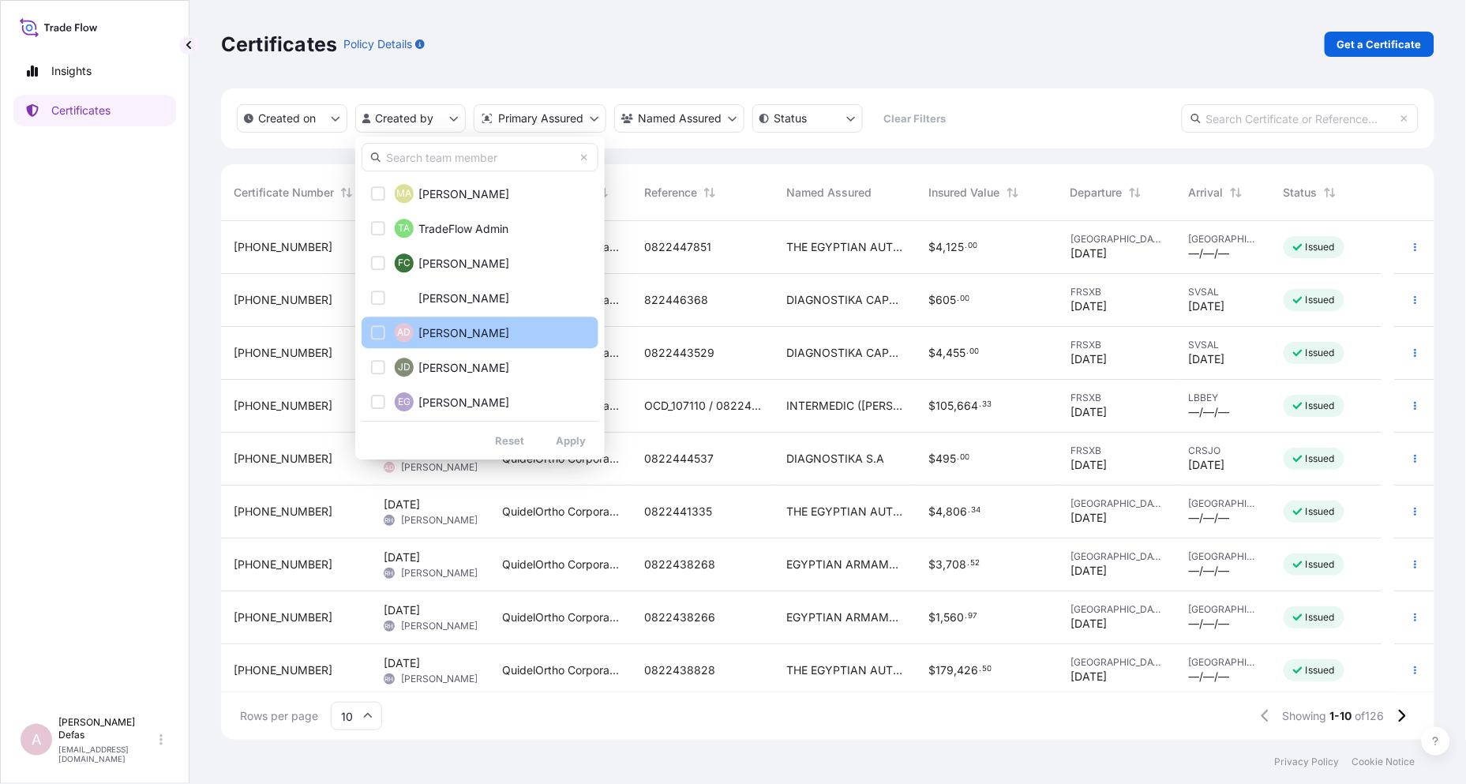
click at [435, 327] on span "[PERSON_NAME]" at bounding box center [463, 333] width 91 height 16
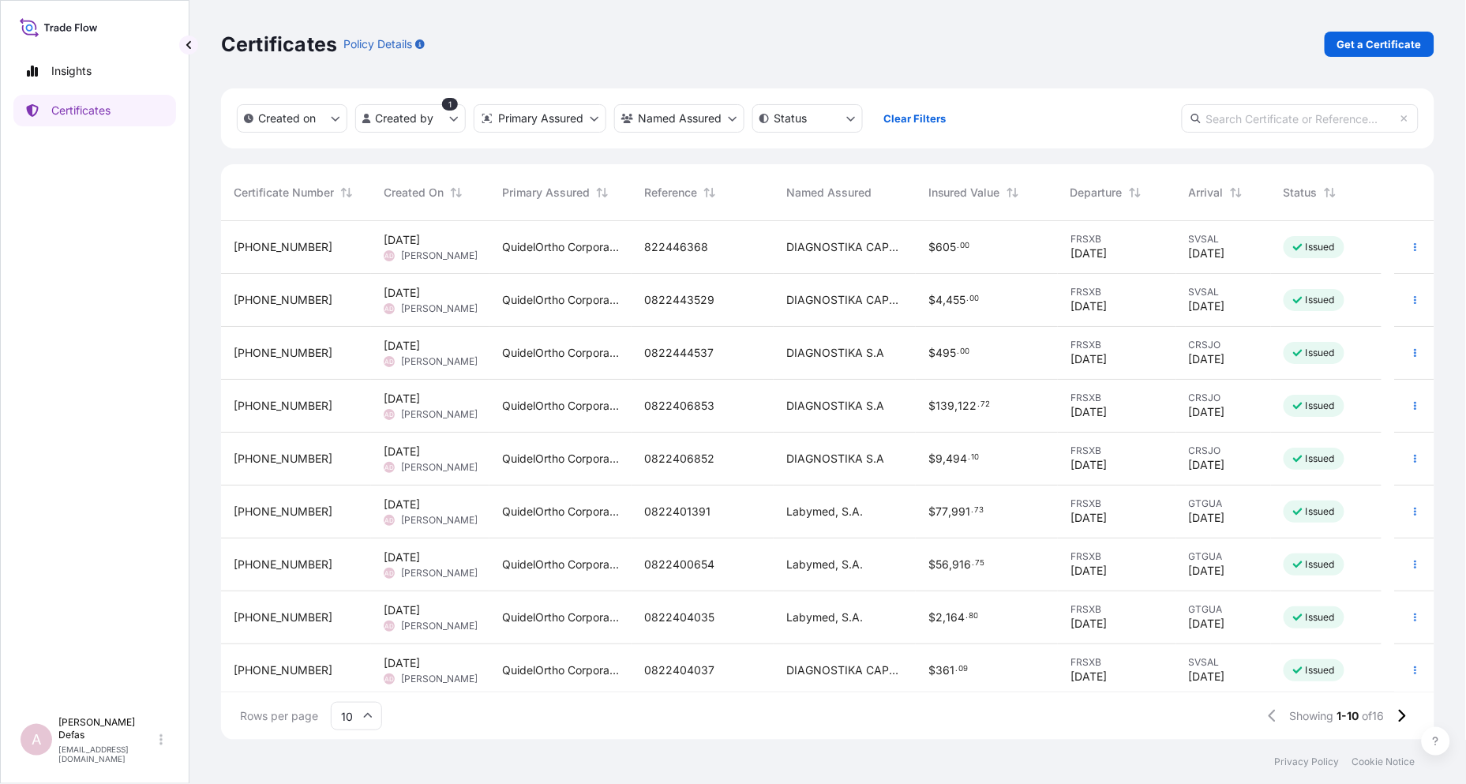
click at [964, 567] on span "916" at bounding box center [961, 564] width 19 height 11
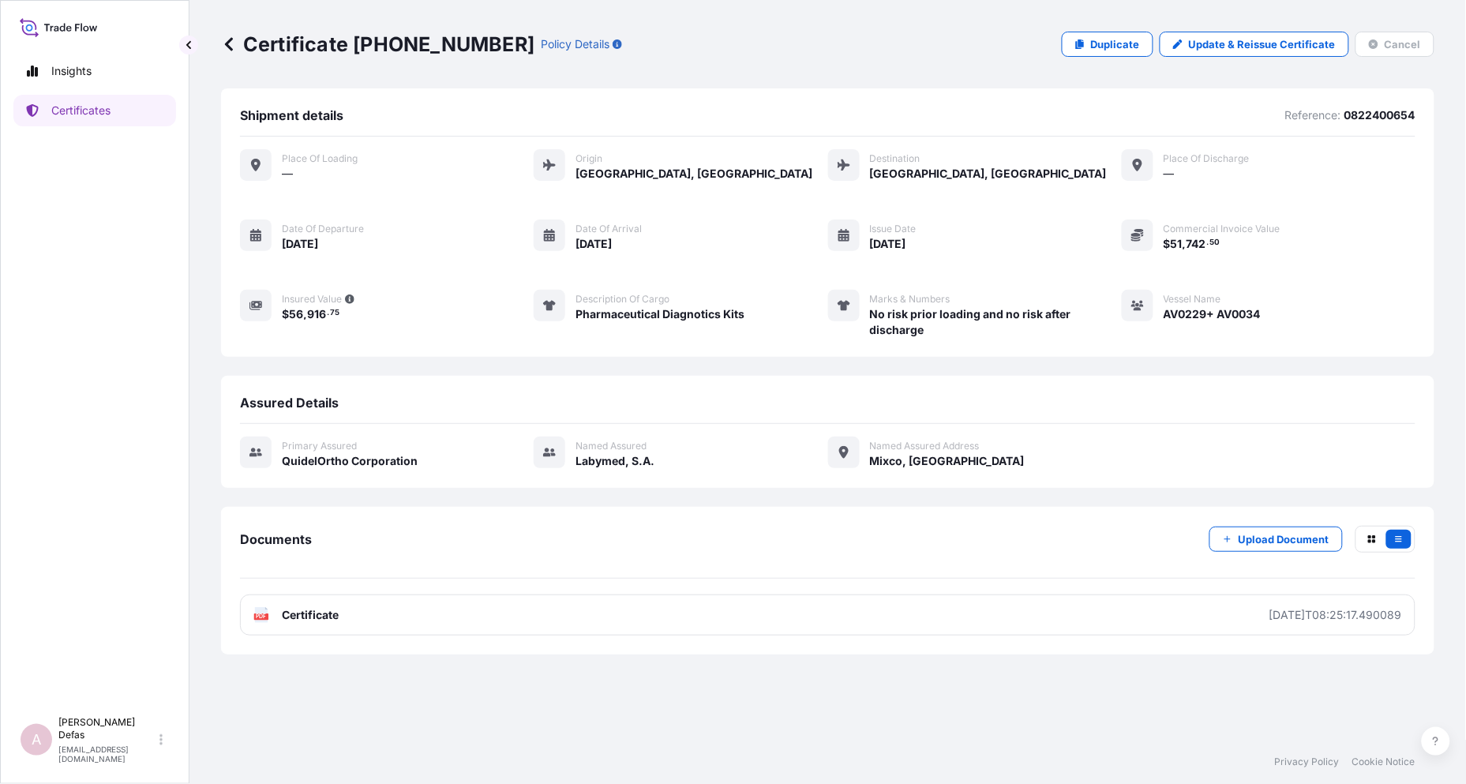
click at [1365, 120] on p "0822400654" at bounding box center [1379, 115] width 71 height 16
copy p "0822400654"
click at [229, 47] on icon at bounding box center [229, 43] width 8 height 13
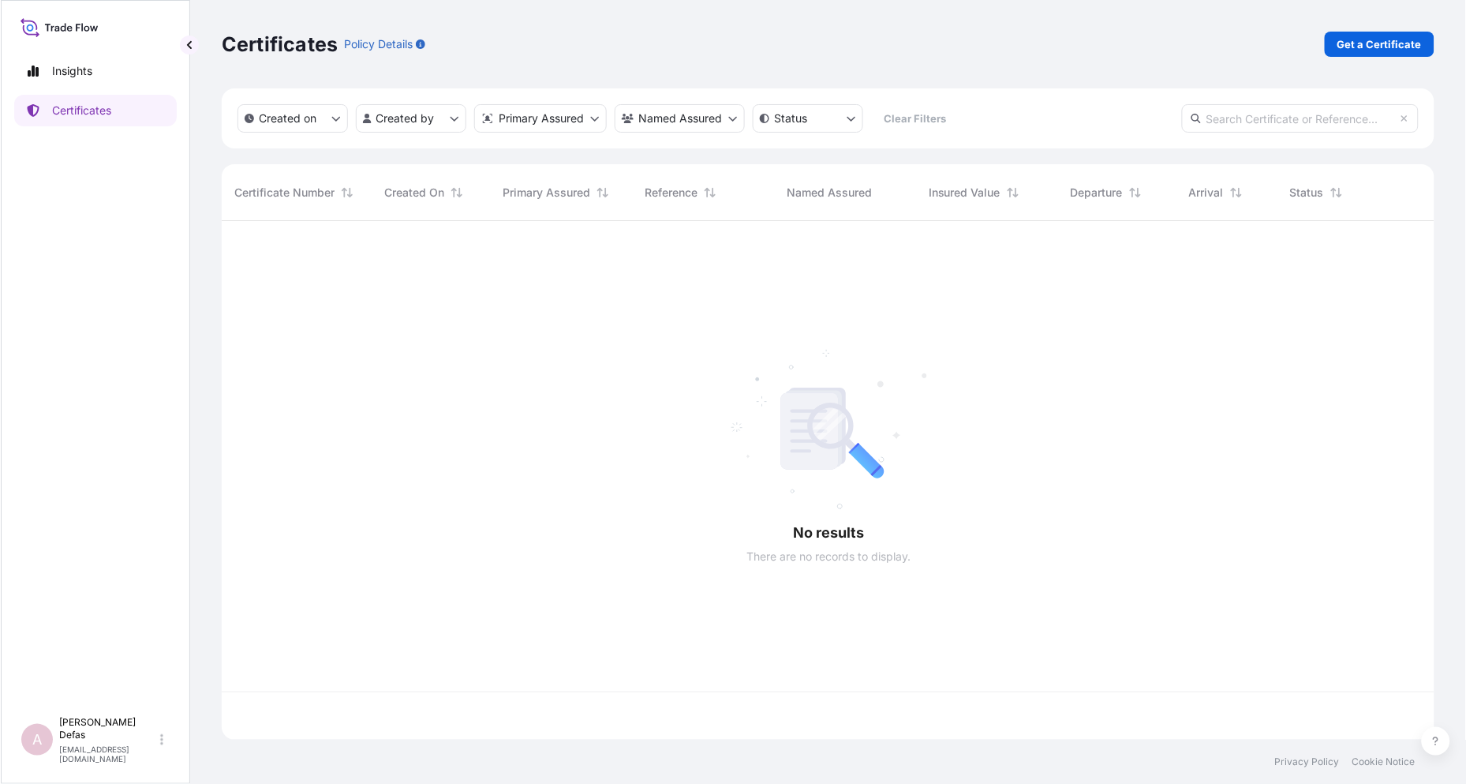
scroll to position [515, 1200]
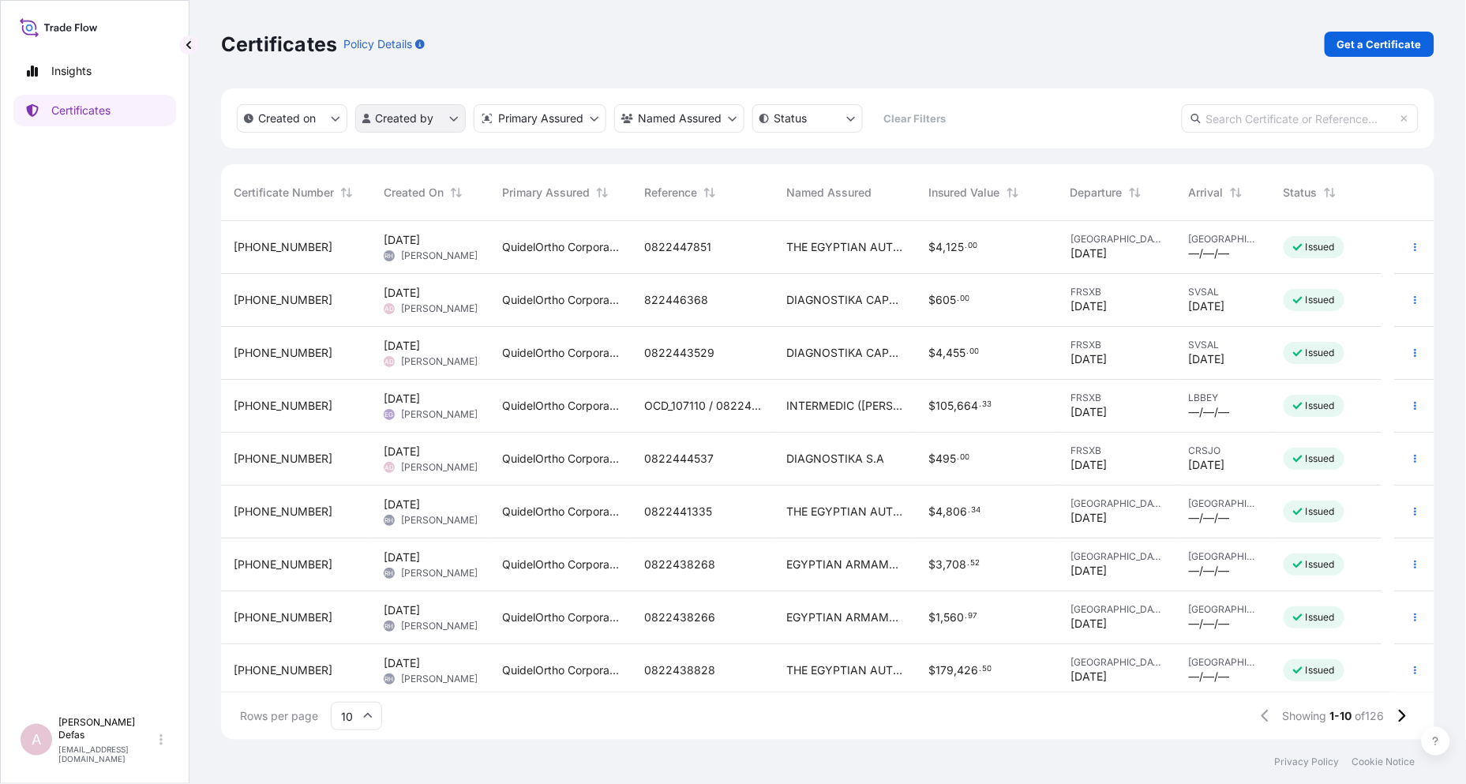
click at [406, 126] on html "Insights Certificates A Ariane Defas [EMAIL_ADDRESS][DOMAIN_NAME] Certificates …" at bounding box center [733, 392] width 1466 height 784
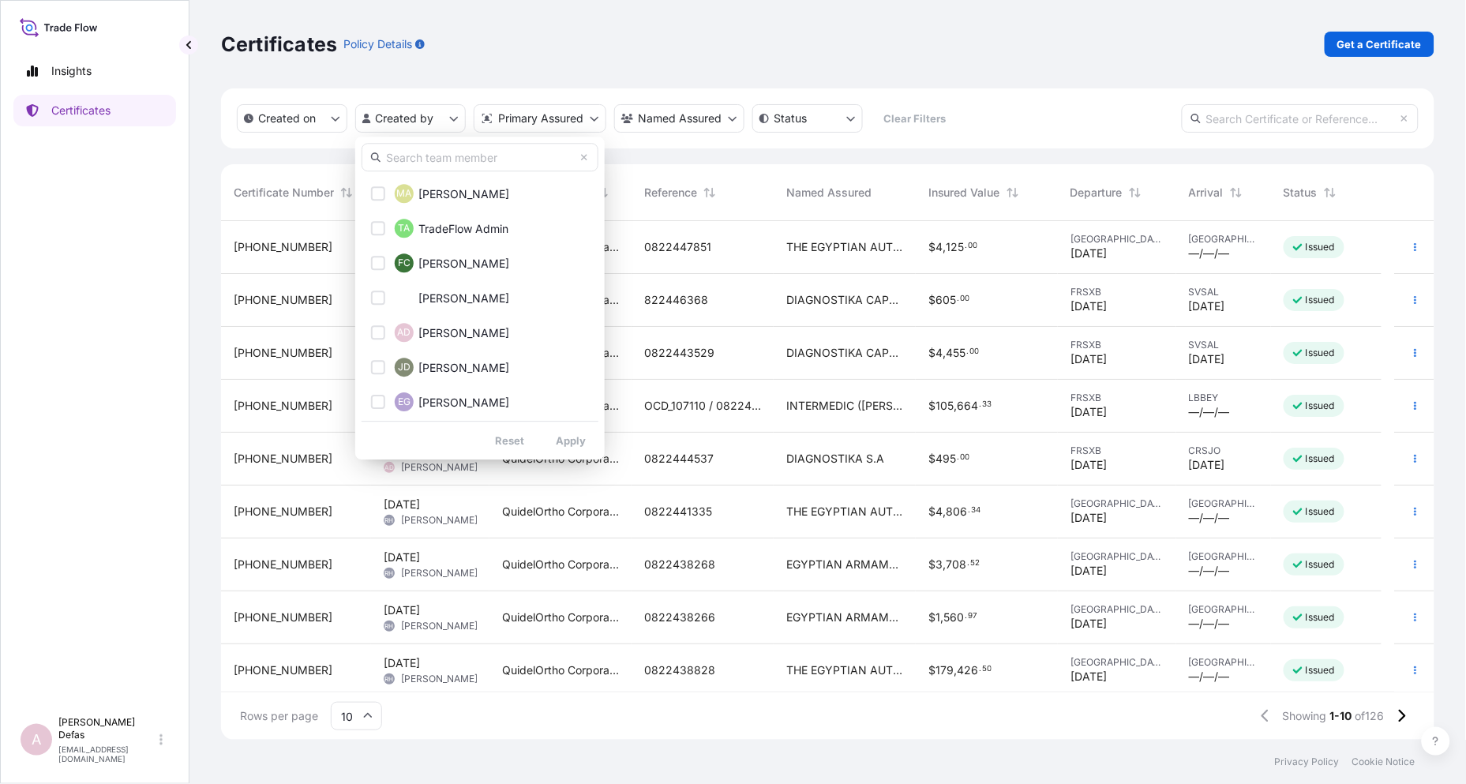
click at [850, 339] on html "Insights Certificates A Ariane Defas [EMAIL_ADDRESS][DOMAIN_NAME] Certificates …" at bounding box center [733, 392] width 1466 height 784
